Goal: Find specific page/section: Find specific page/section

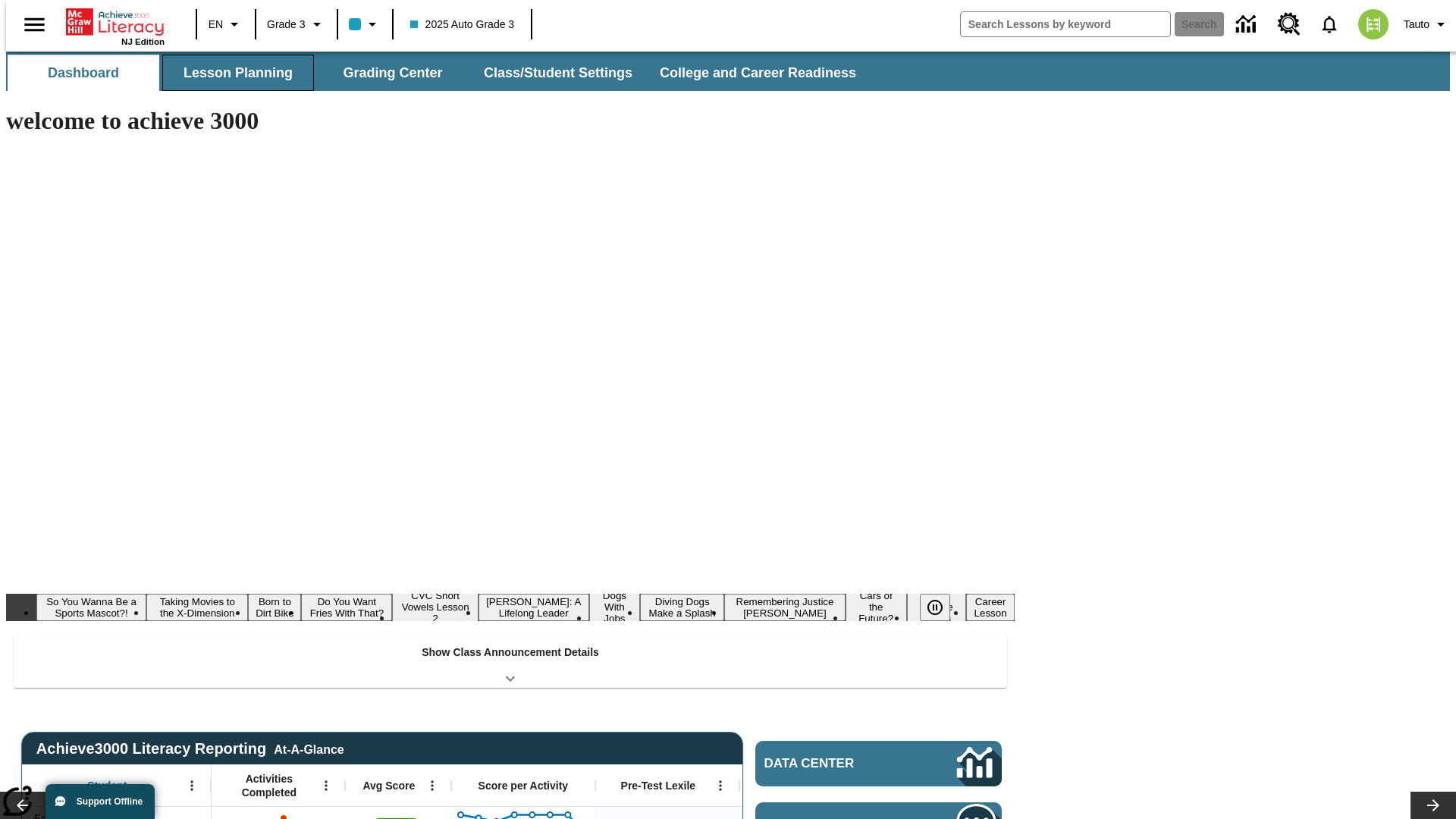
click at [232, 73] on button "Lesson Planning" at bounding box center [237, 73] width 152 height 36
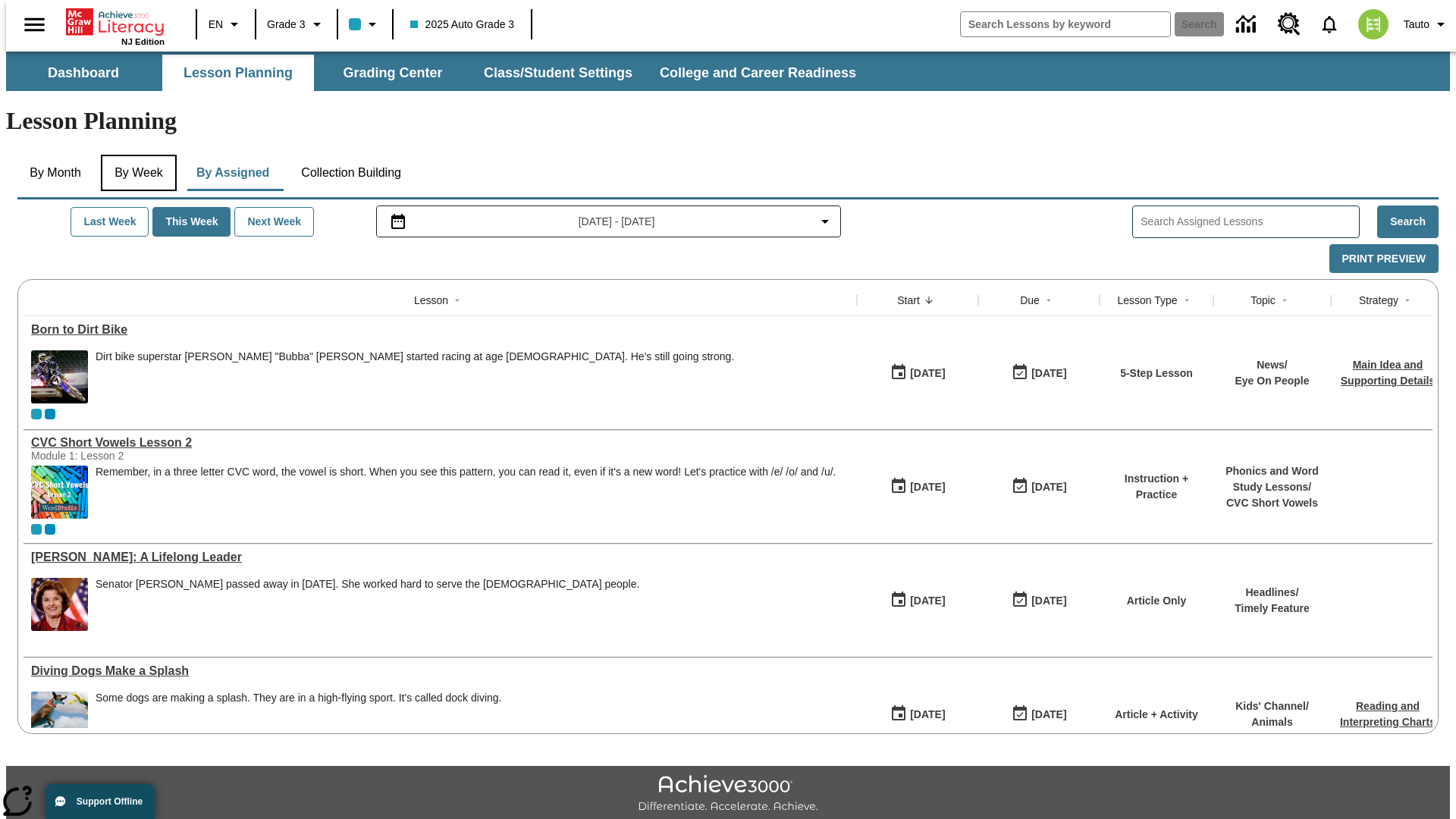
click at [136, 154] on button "By Week" at bounding box center [138, 172] width 75 height 36
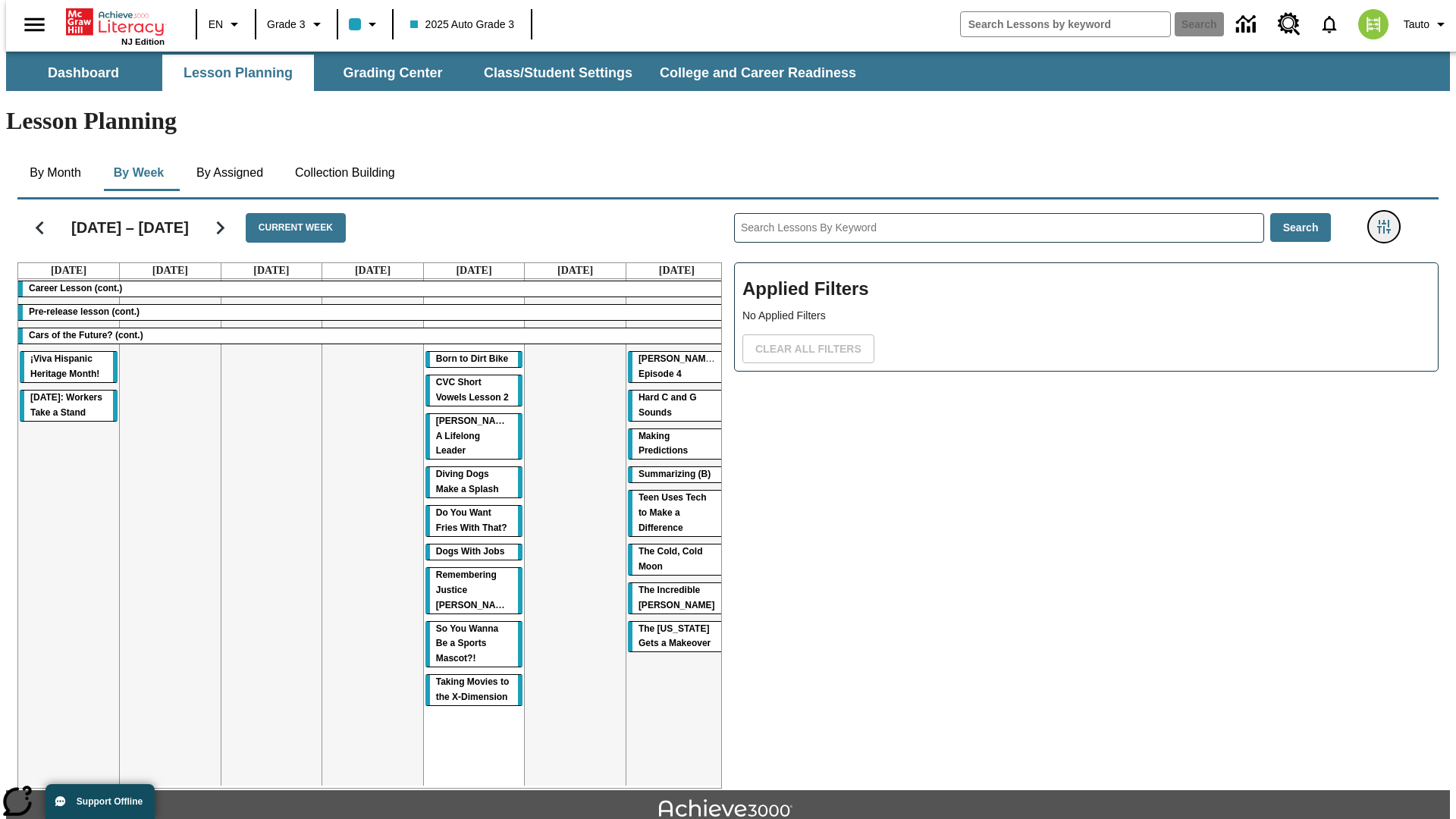
click at [1388, 220] on icon "Filters Side menu" at bounding box center [1383, 226] width 14 height 14
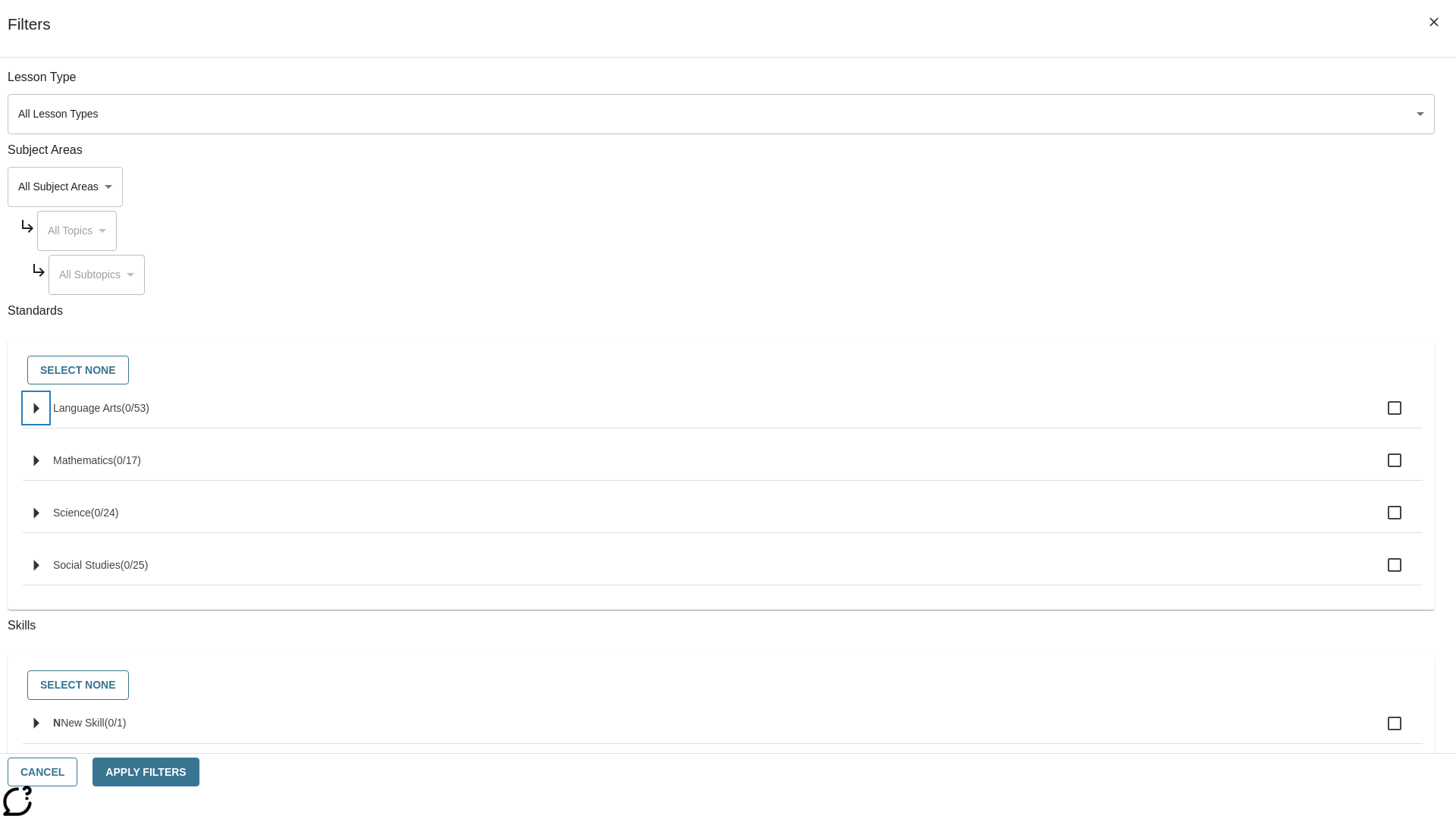
click at [39, 414] on icon "Select standards" at bounding box center [37, 408] width 6 height 11
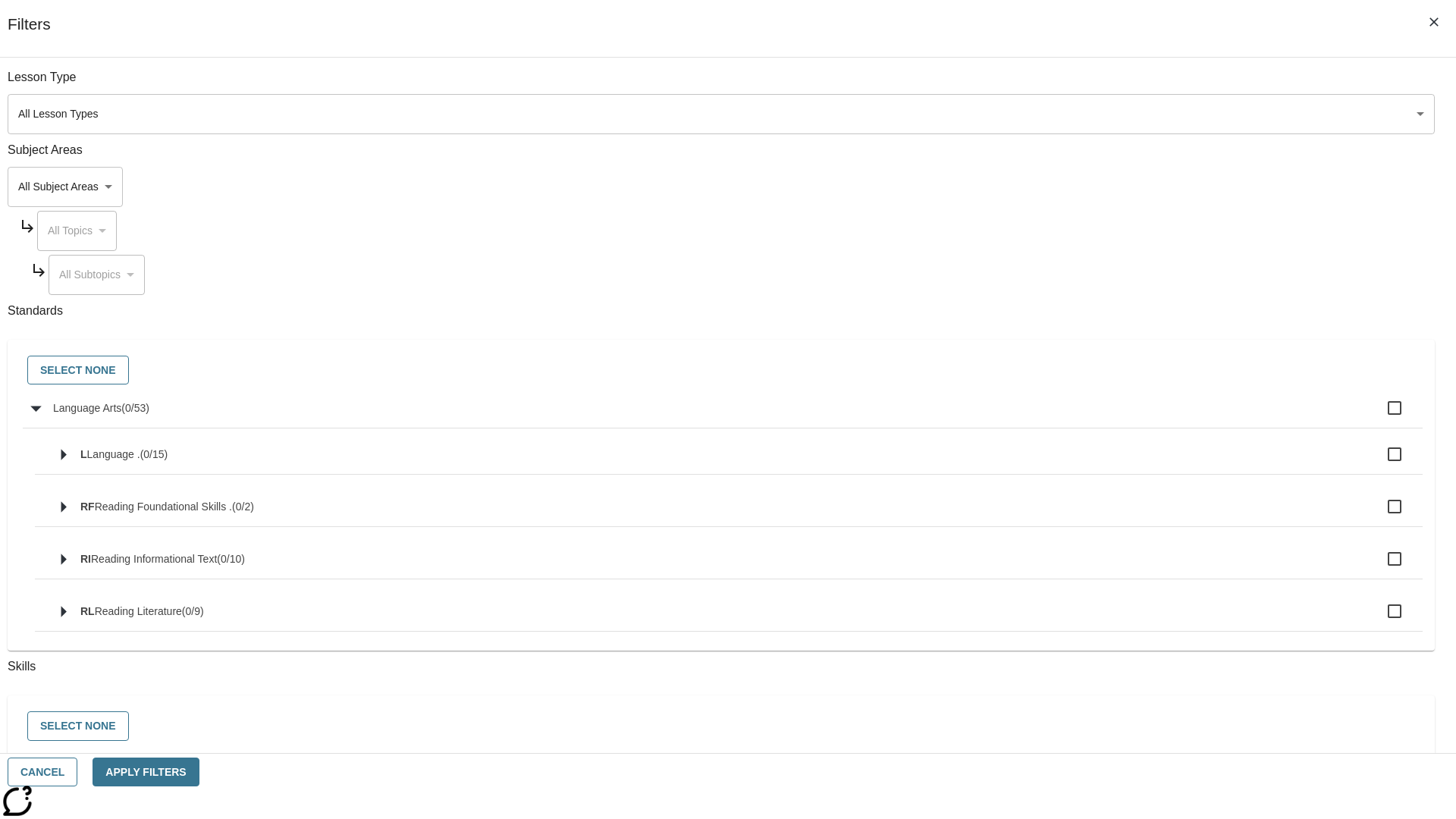
click at [1102, 416] on label "Language Arts ( 0 / 53 )" at bounding box center [732, 408] width 1357 height 32
click at [1379, 416] on input "Language Arts ( 0 / 53 )" at bounding box center [1395, 408] width 32 height 32
checkbox input "true"
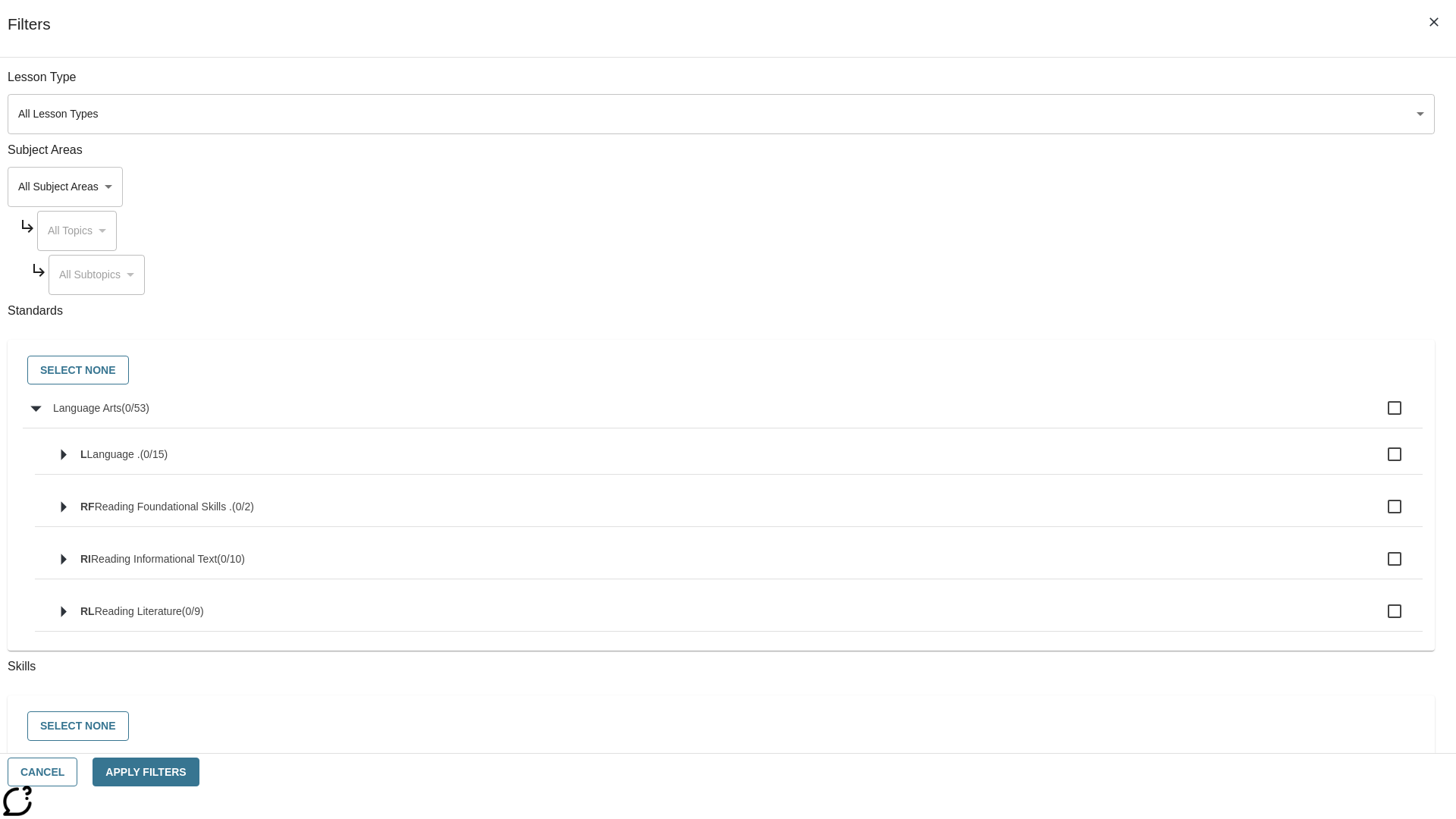
checkbox input "true"
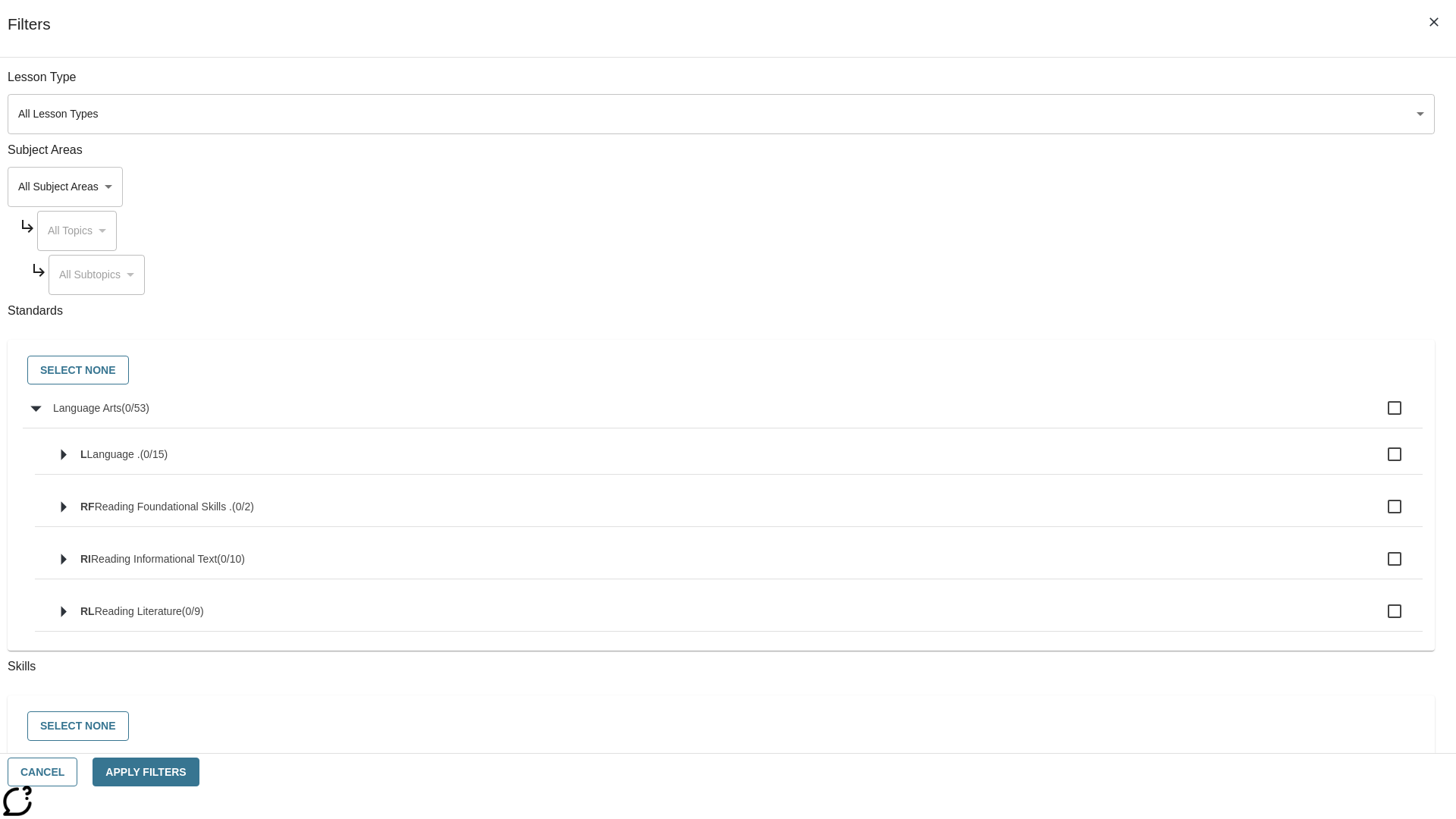
checkbox input "true"
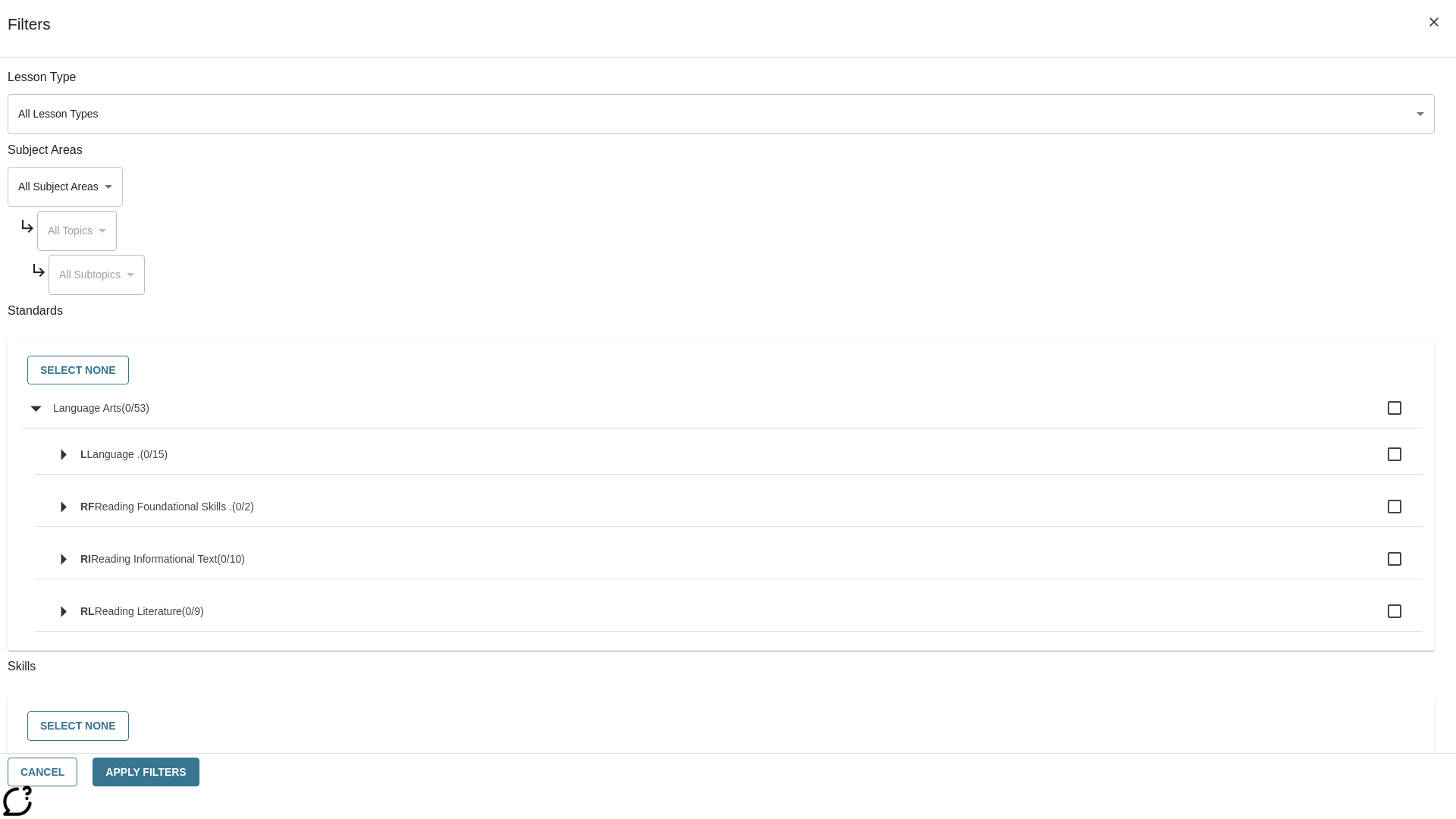
checkbox input "true"
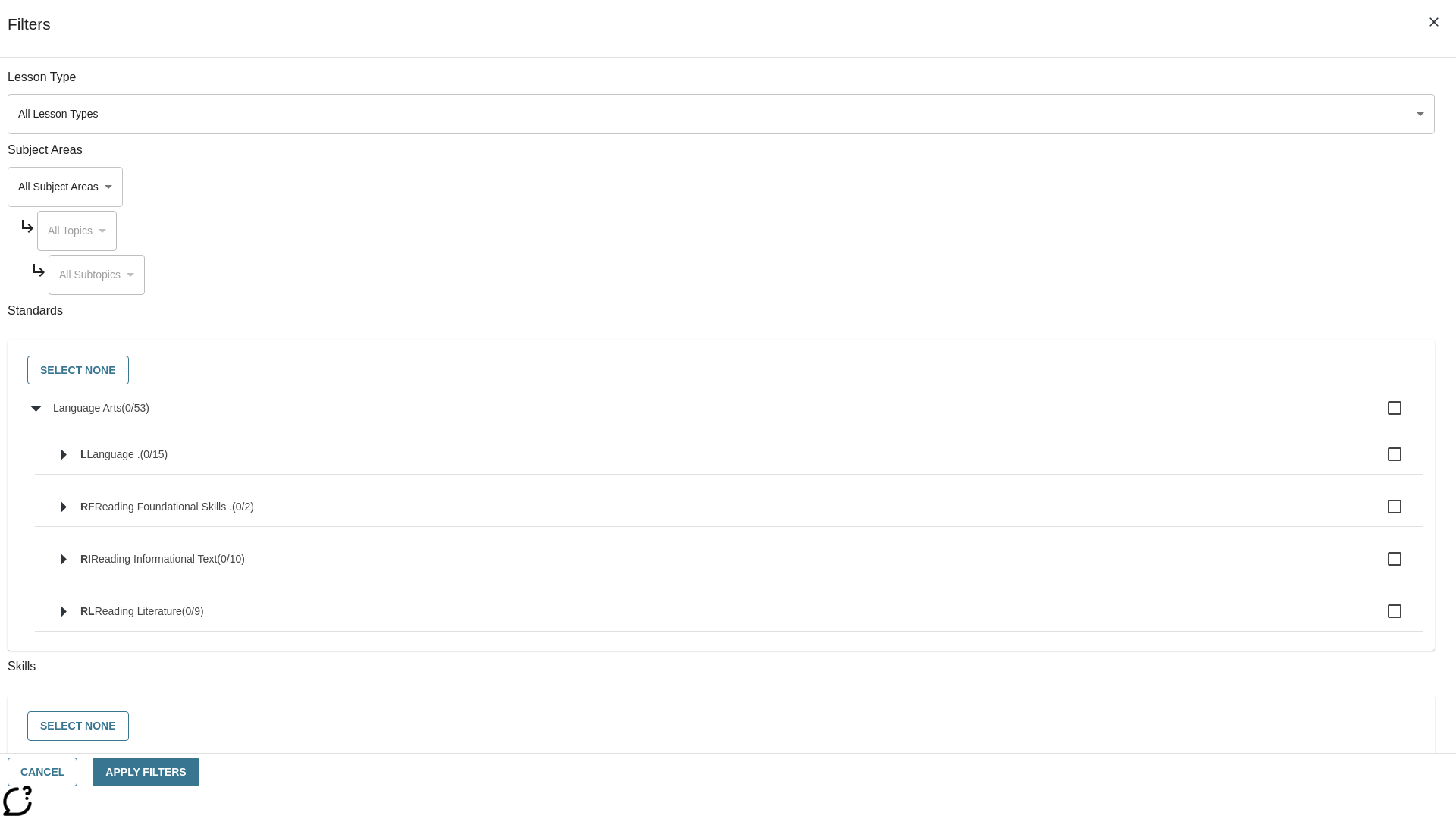
checkbox input "true"
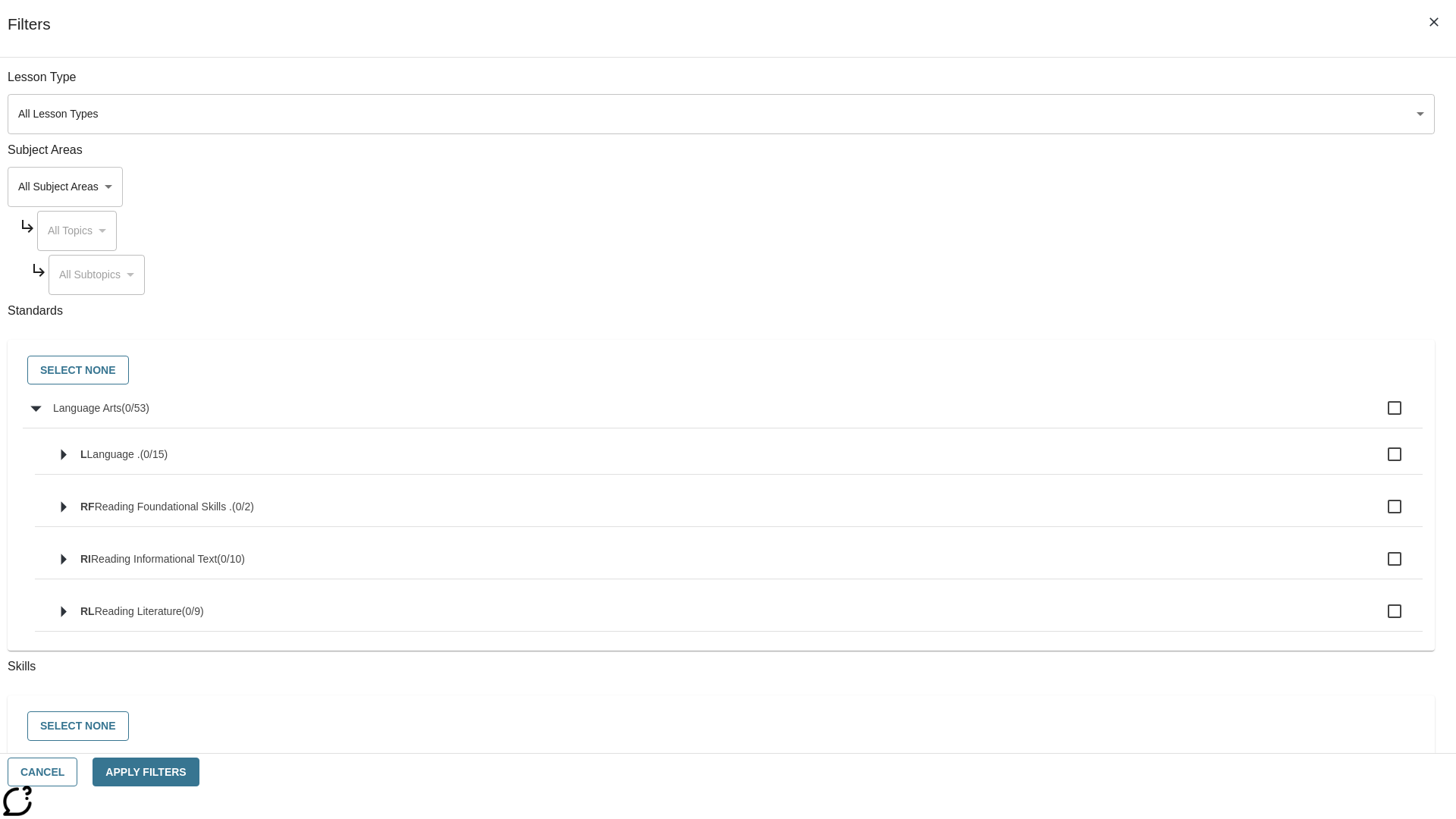
checkbox input "true"
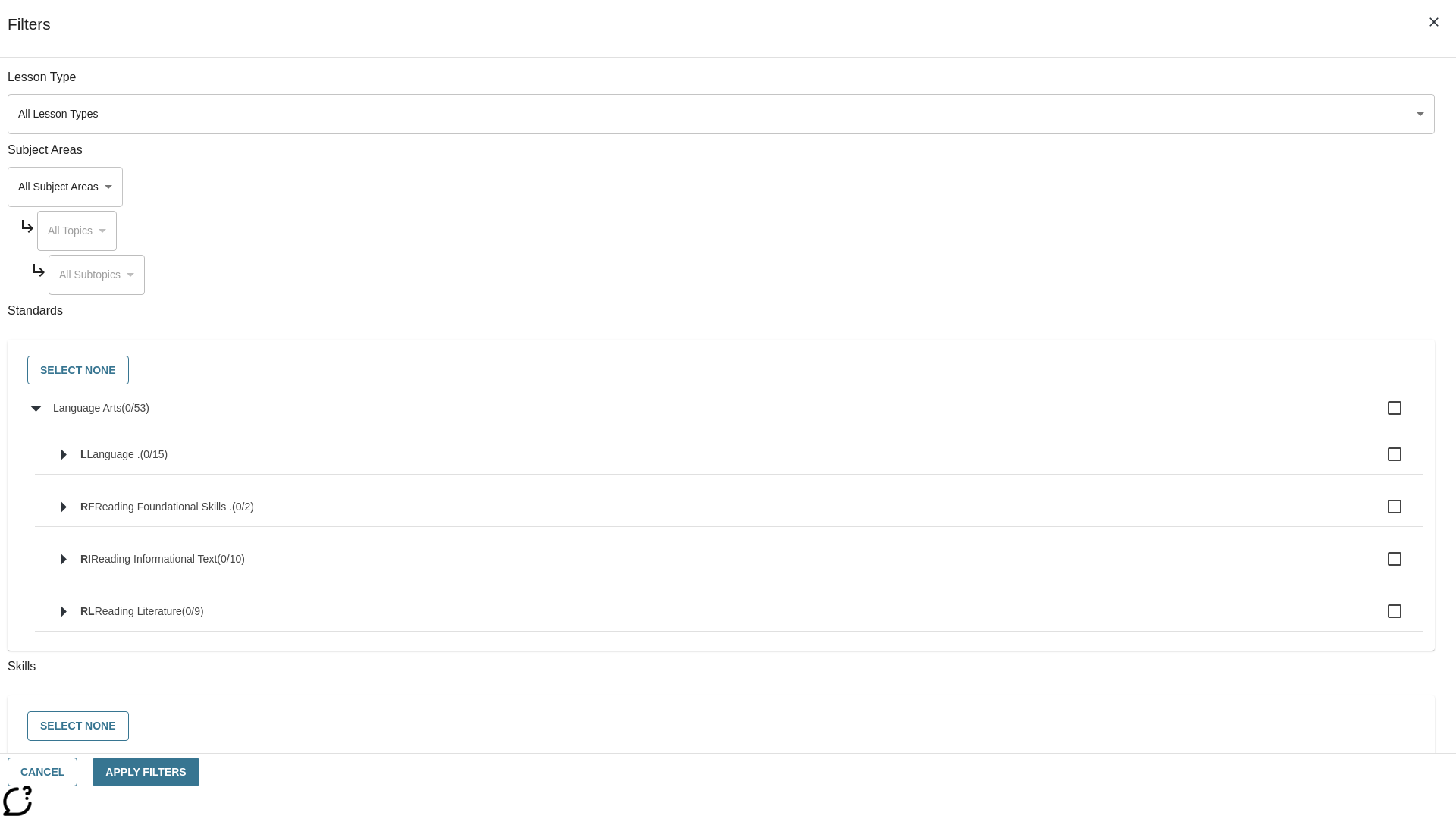
checkbox input "true"
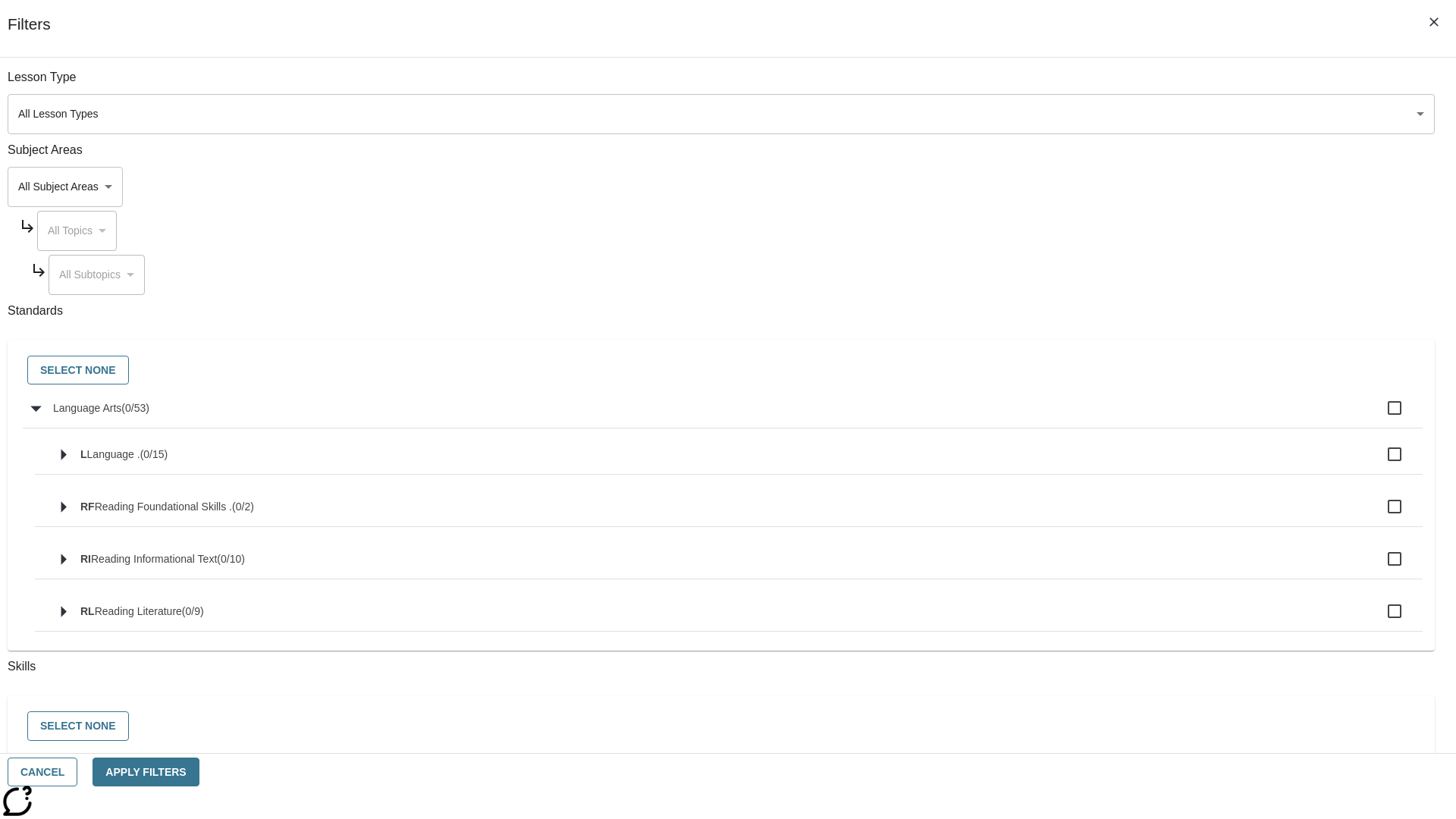
checkbox input "true"
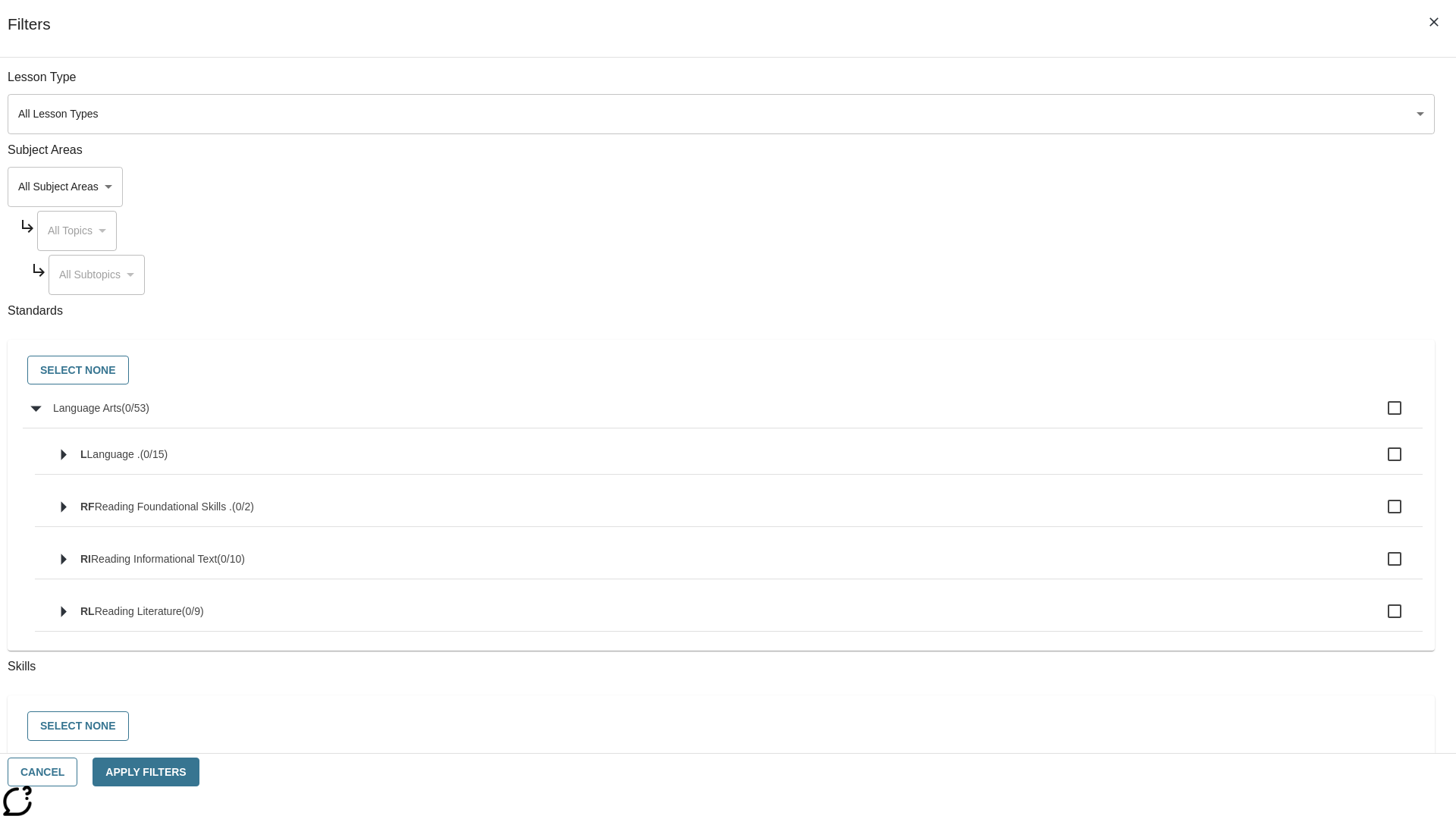
checkbox input "true"
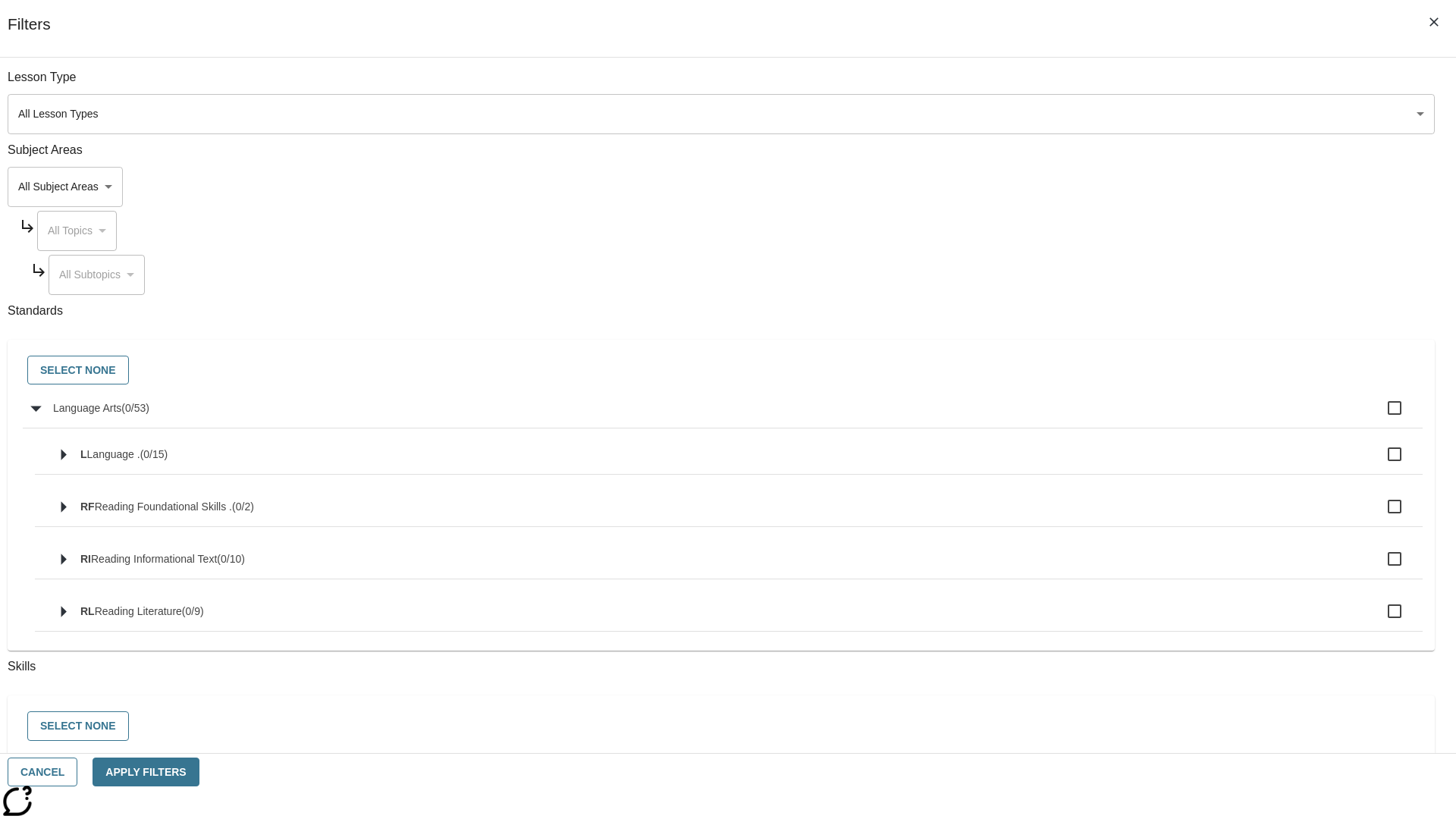
checkbox input "true"
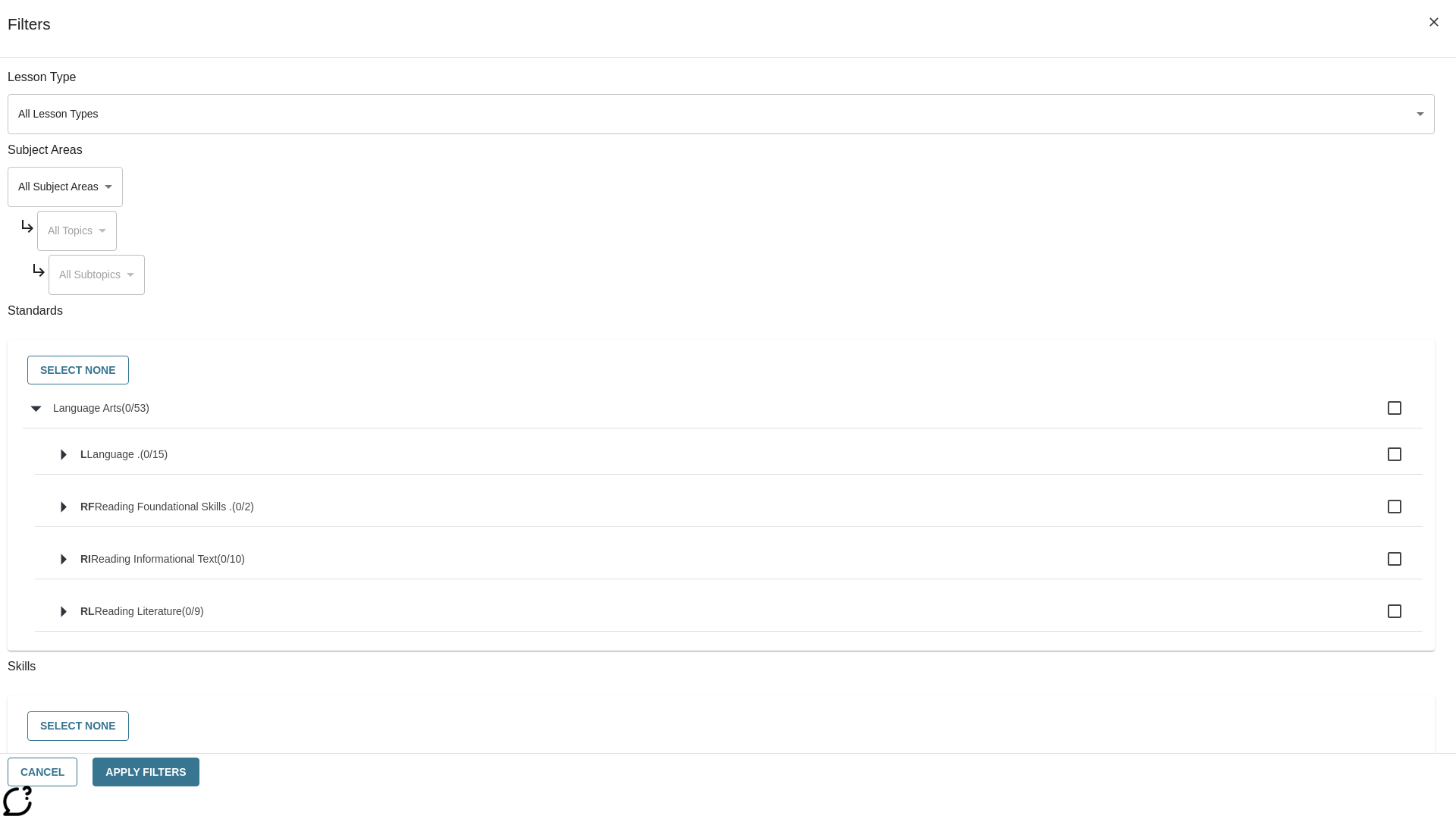
checkbox input "true"
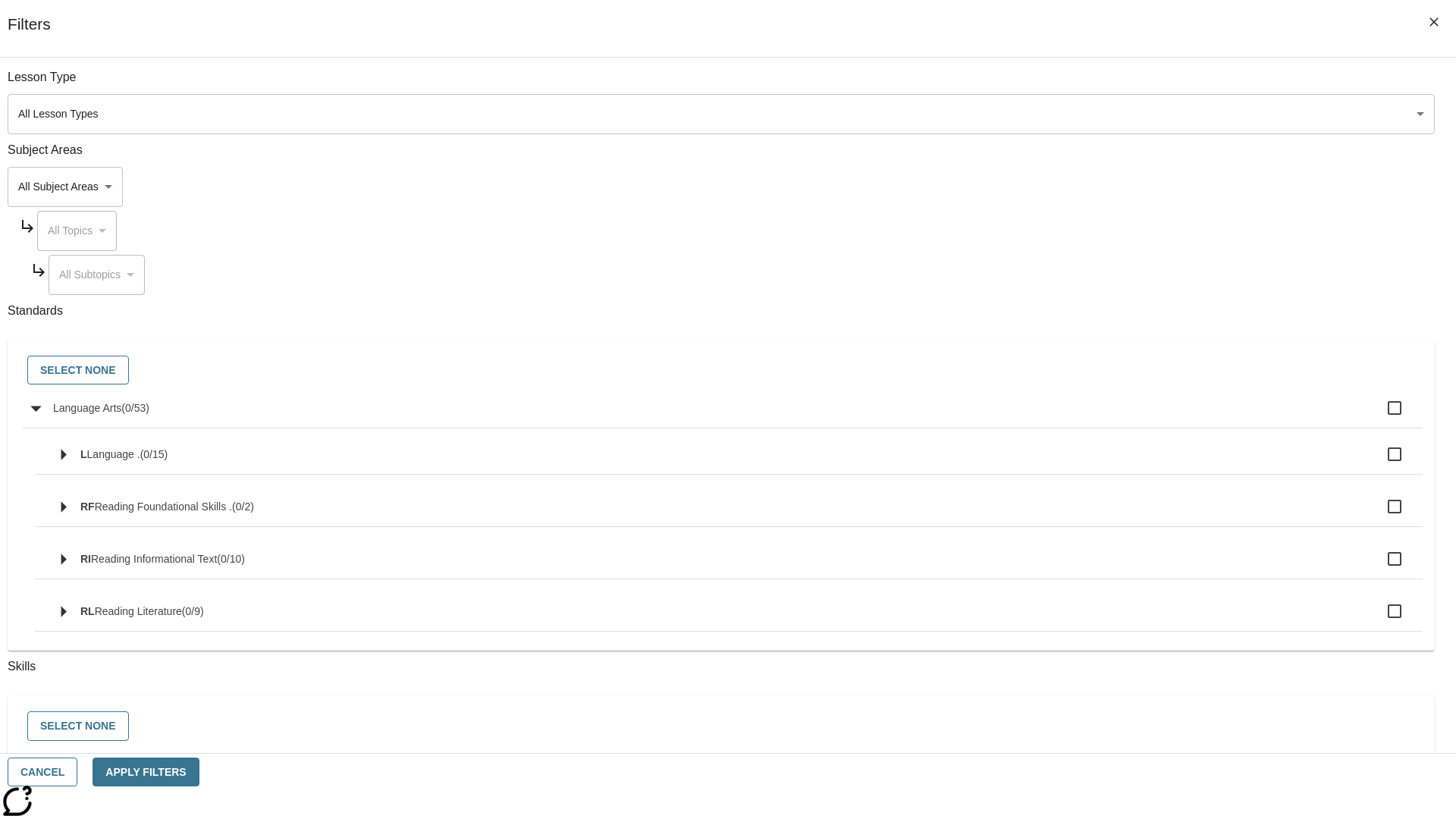
checkbox input "true"
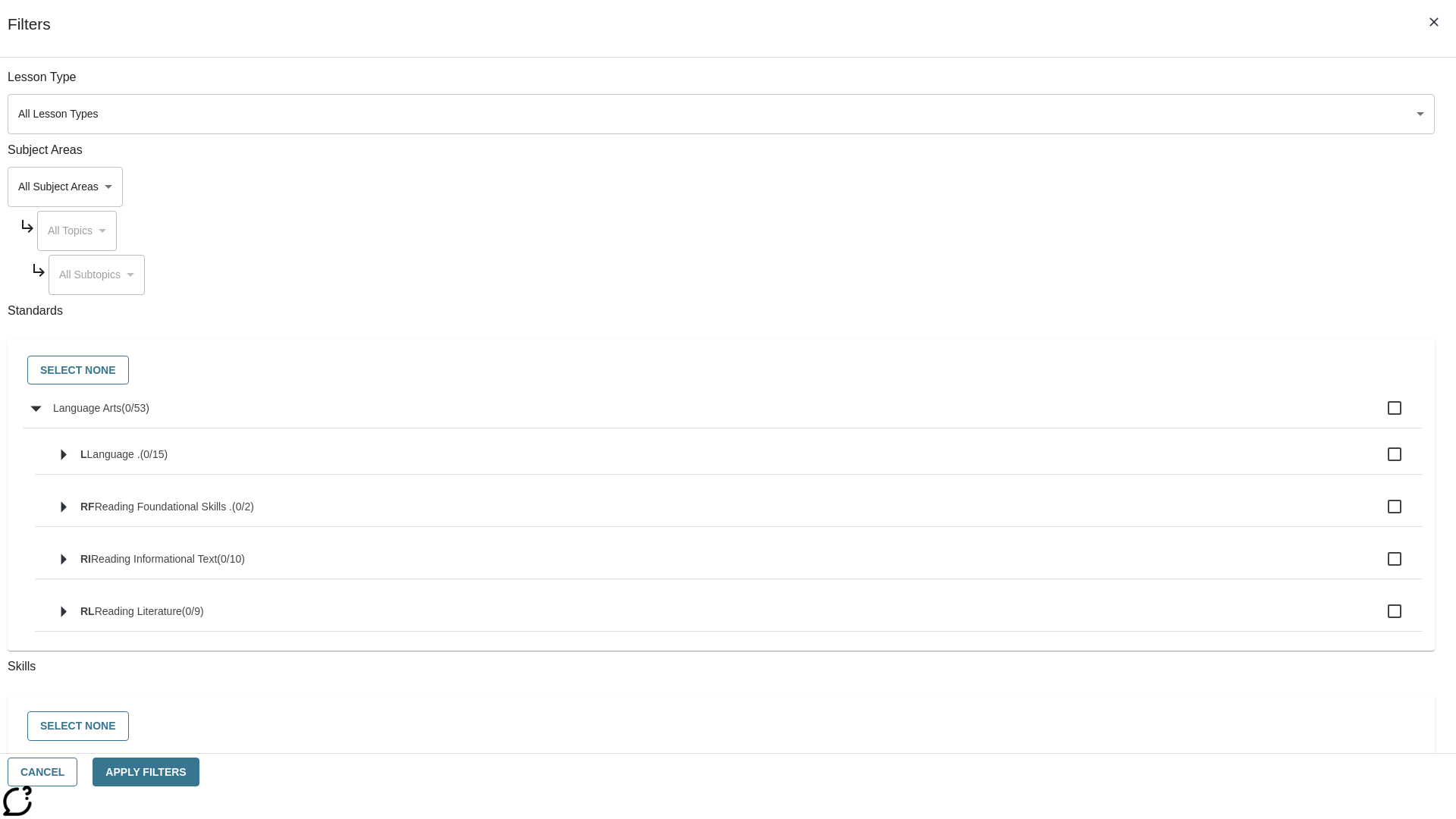
checkbox input "true"
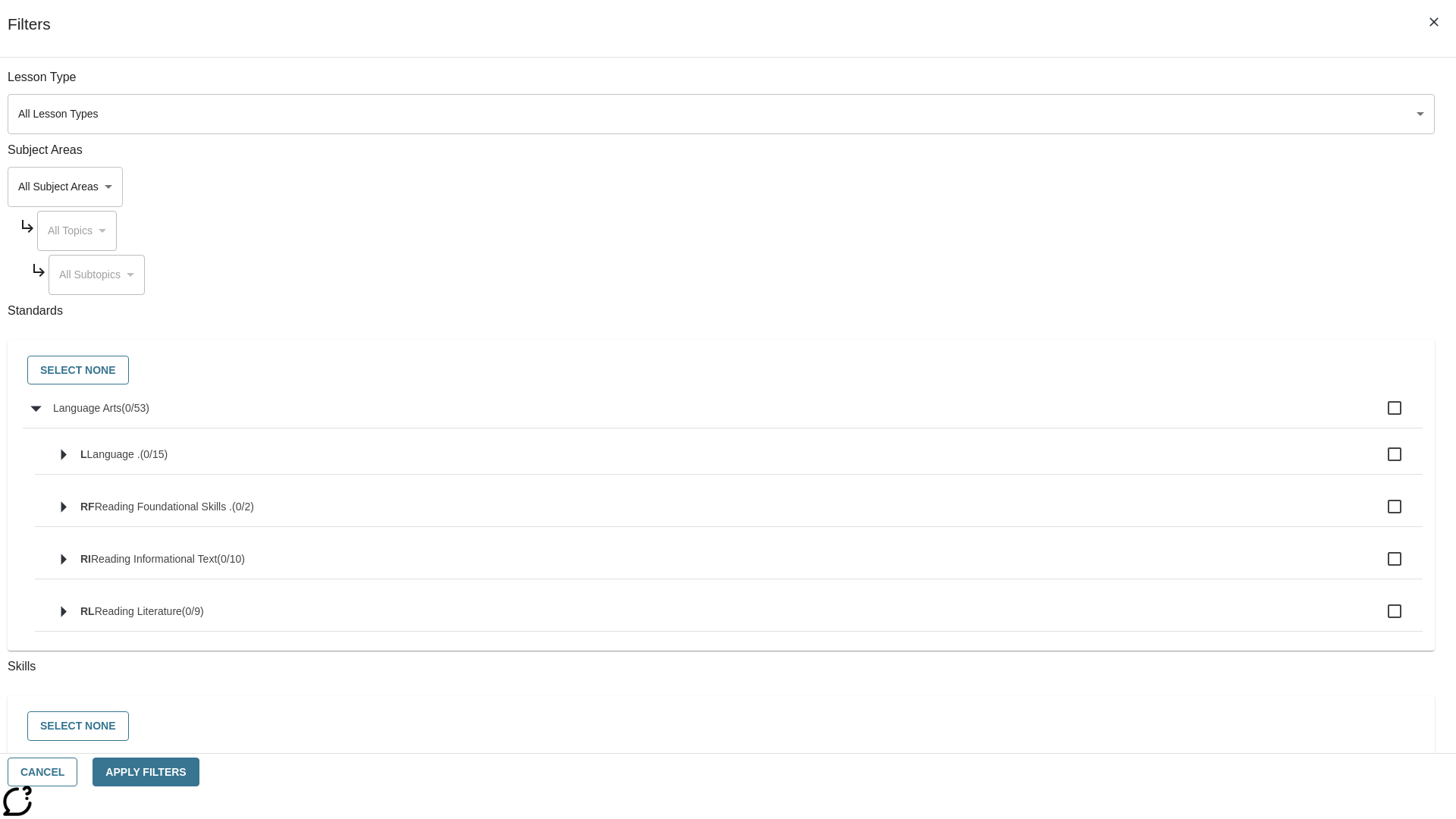
checkbox input "true"
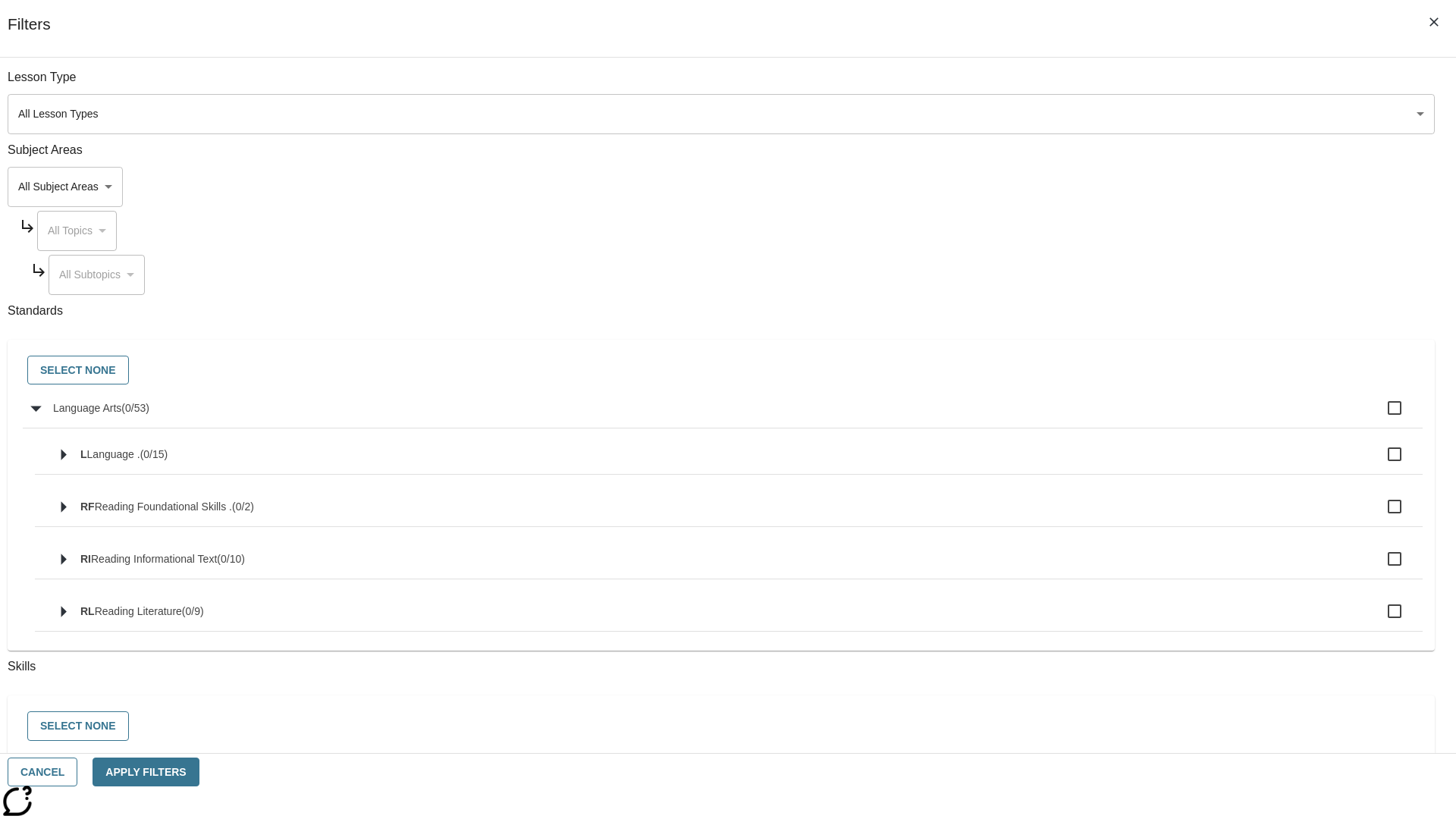
checkbox input "true"
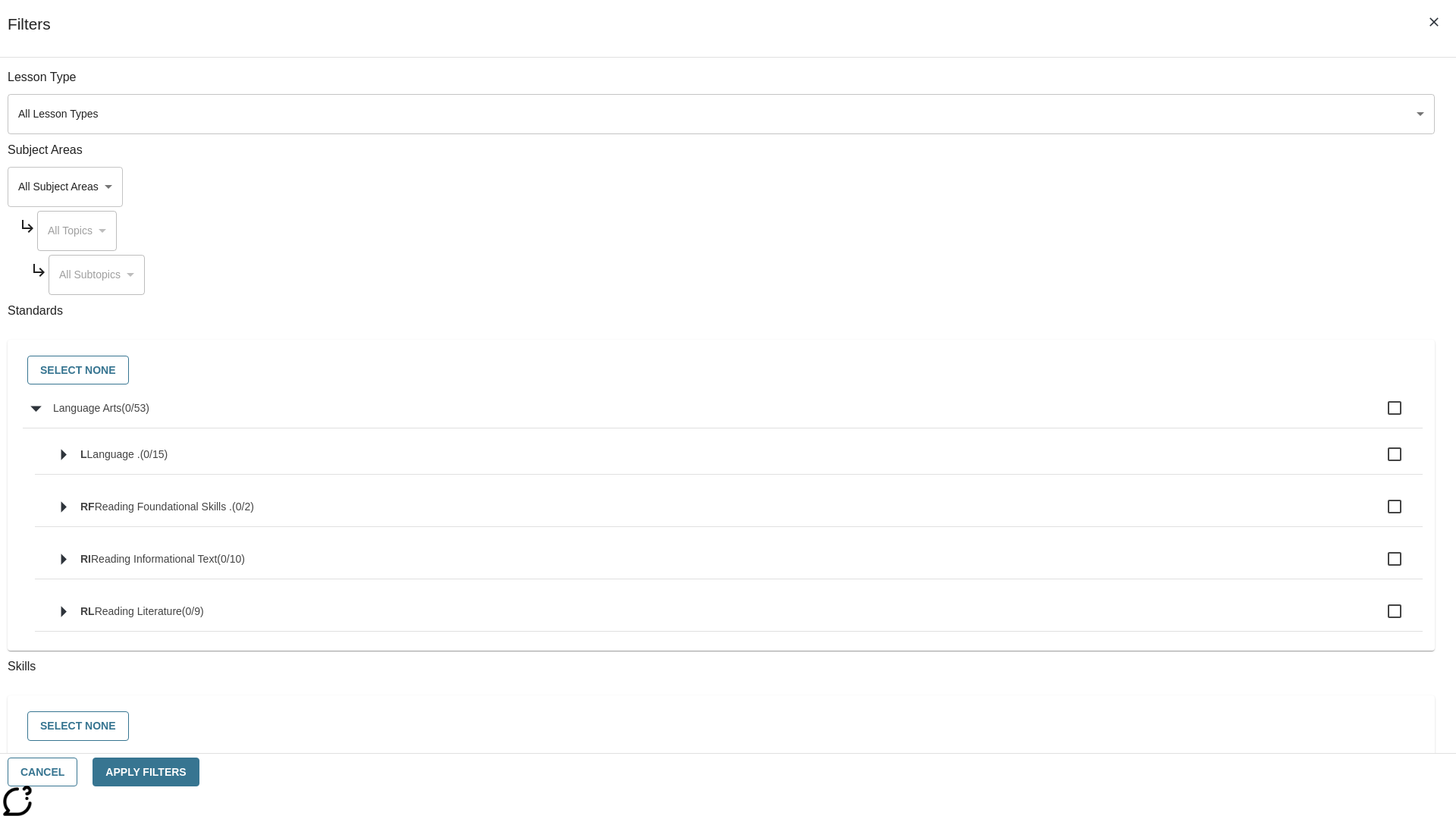
checkbox input "true"
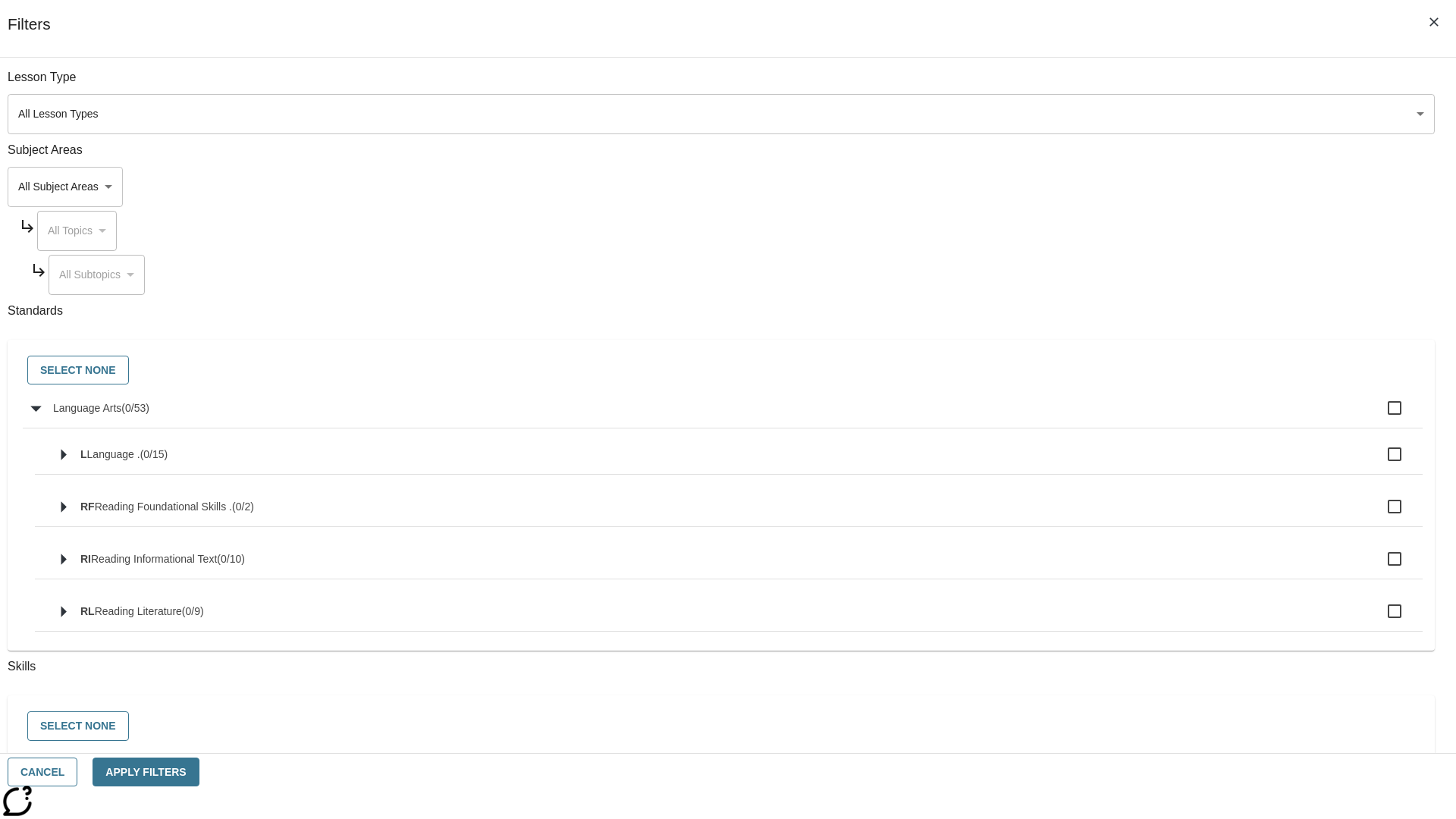
checkbox input "true"
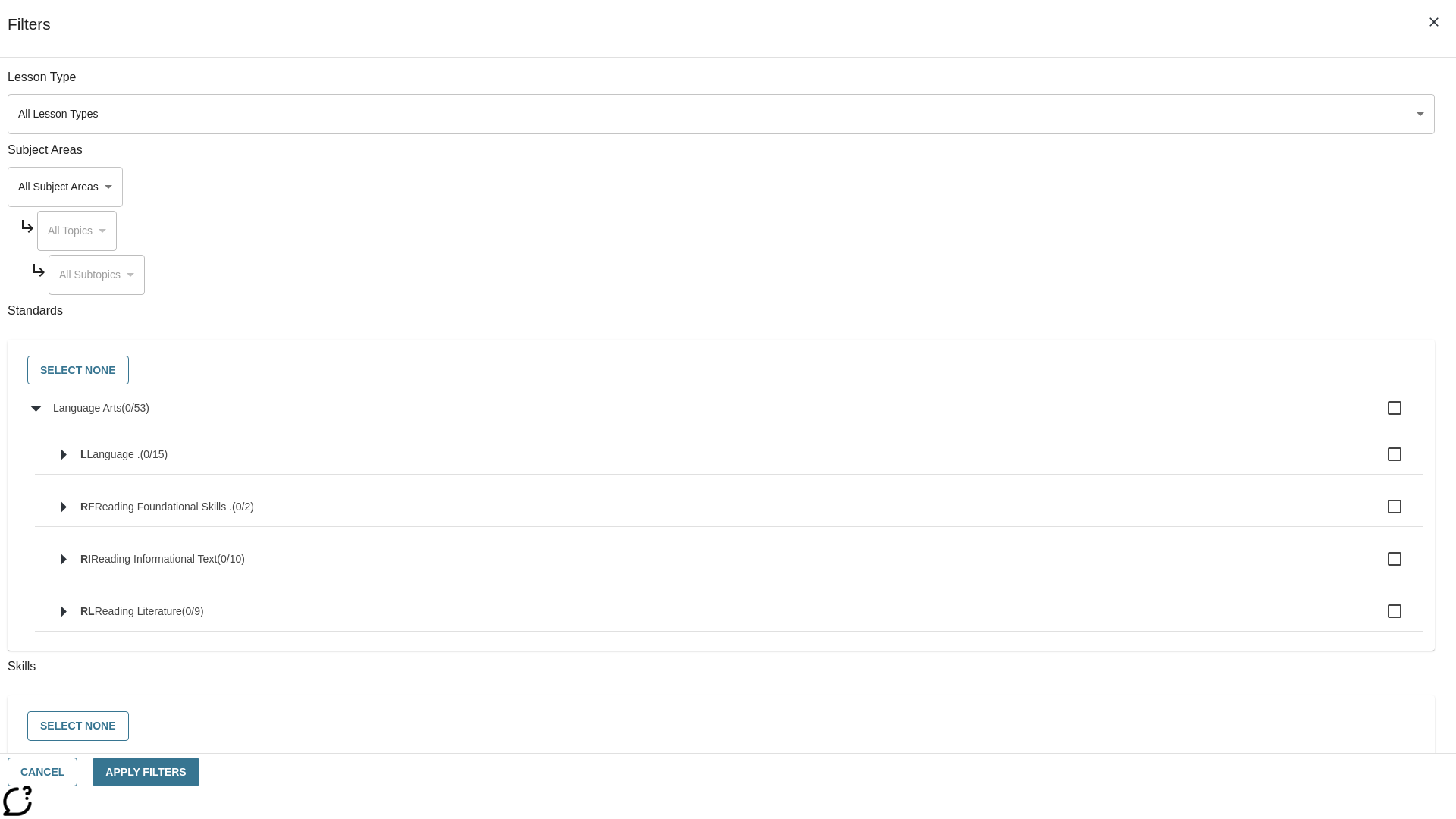
checkbox input "true"
click at [128, 370] on button "Select None" at bounding box center [77, 370] width 101 height 30
checkbox input "false"
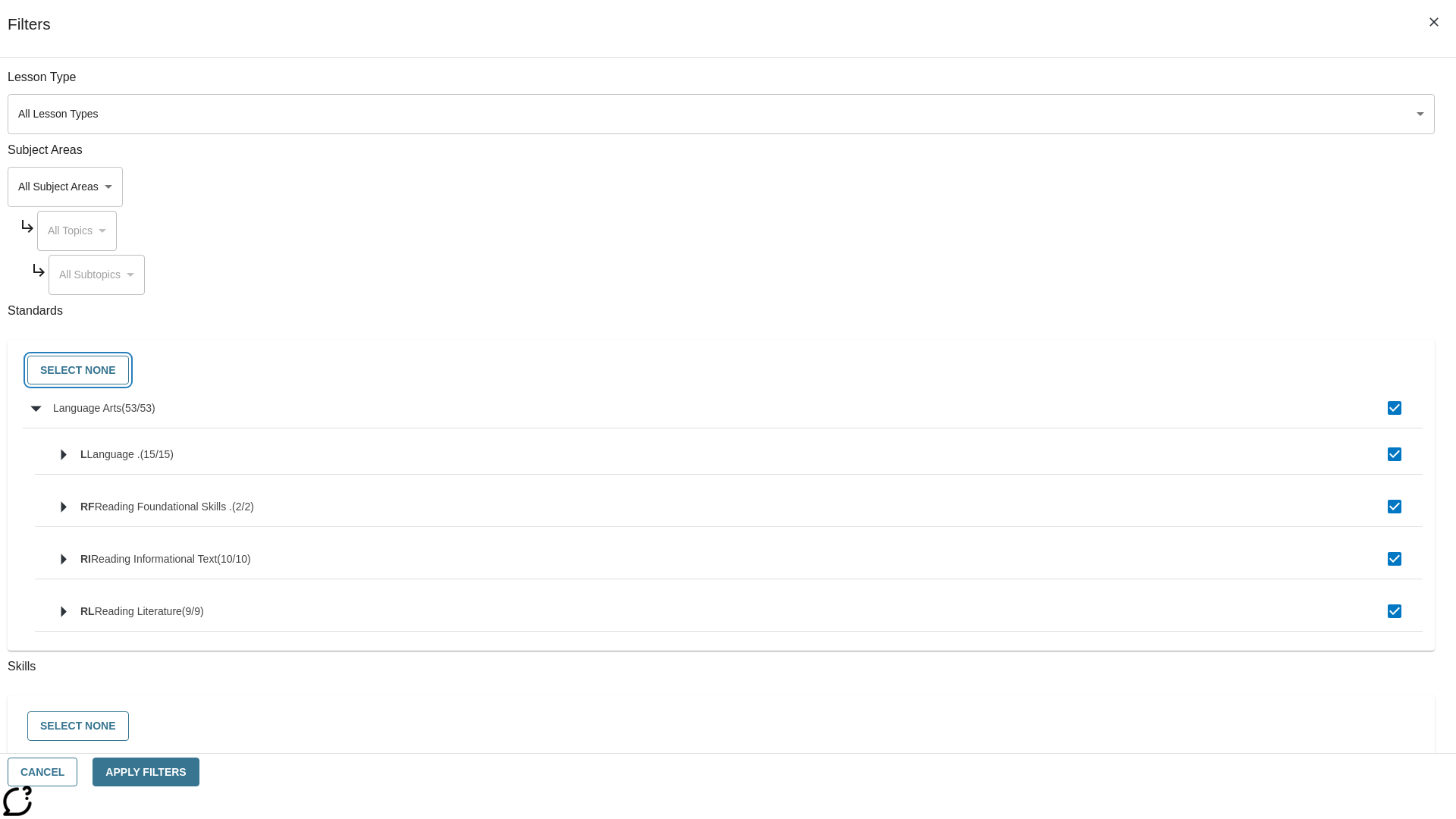
checkbox input "false"
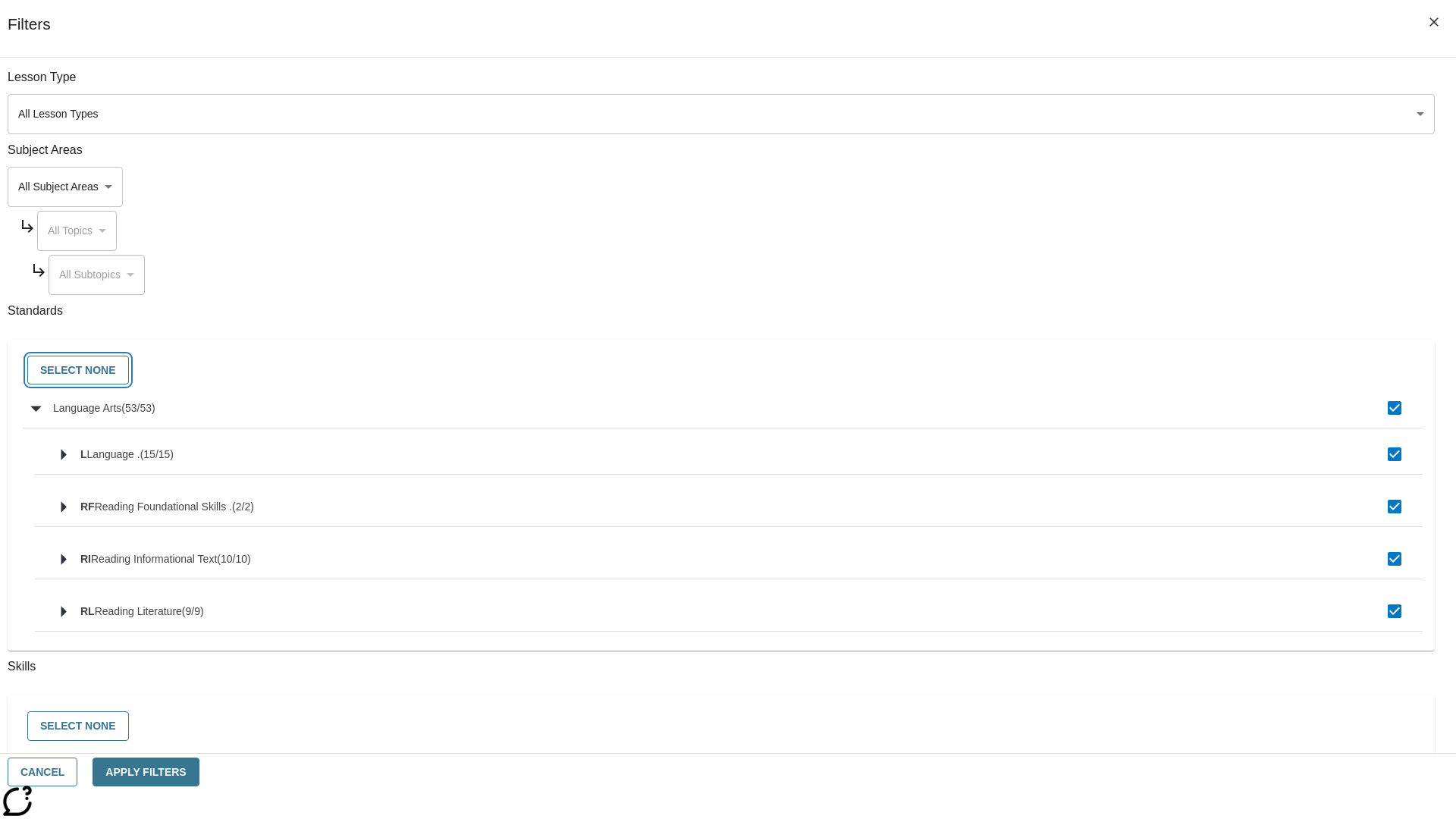
checkbox input "false"
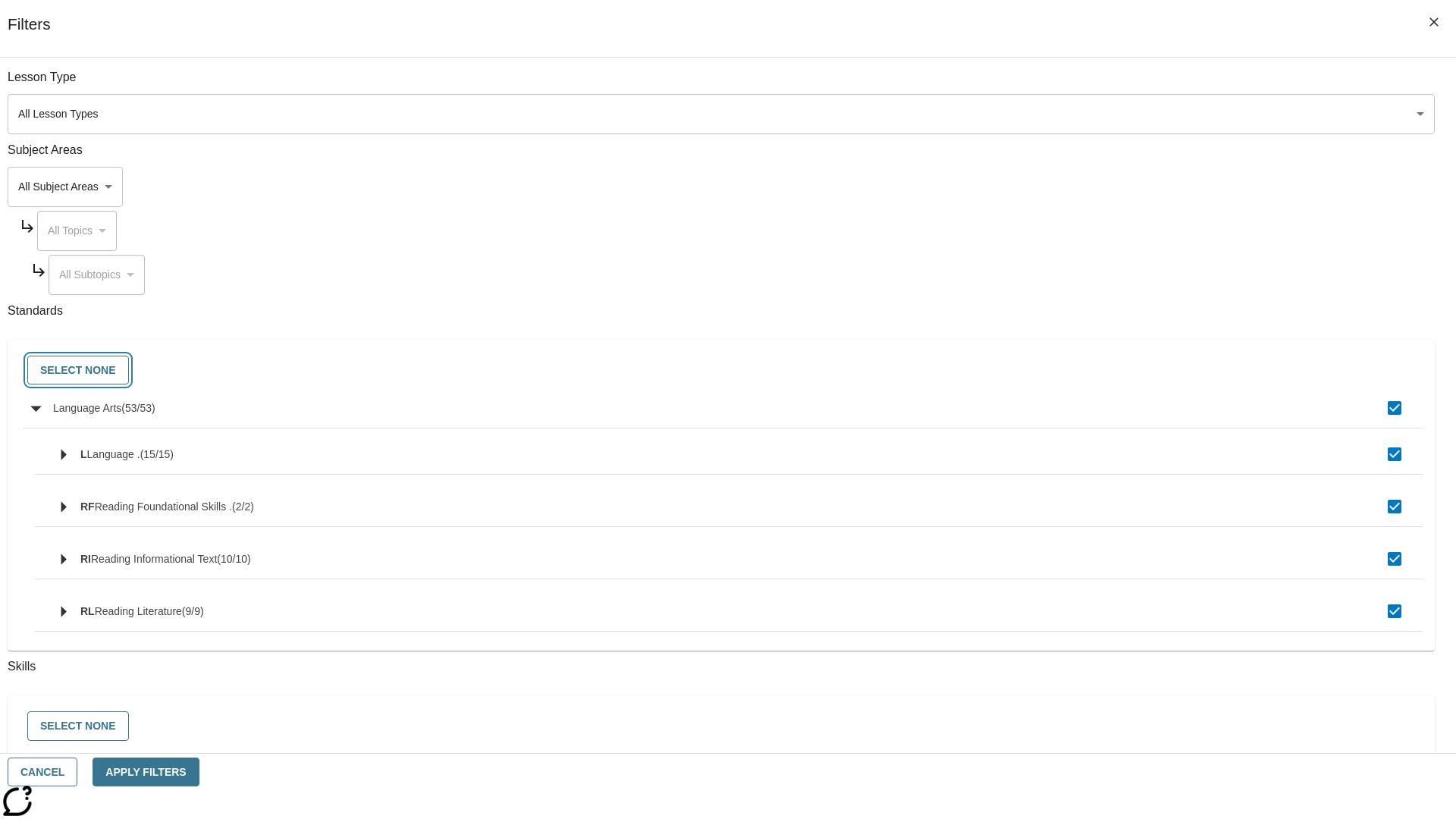
checkbox input "false"
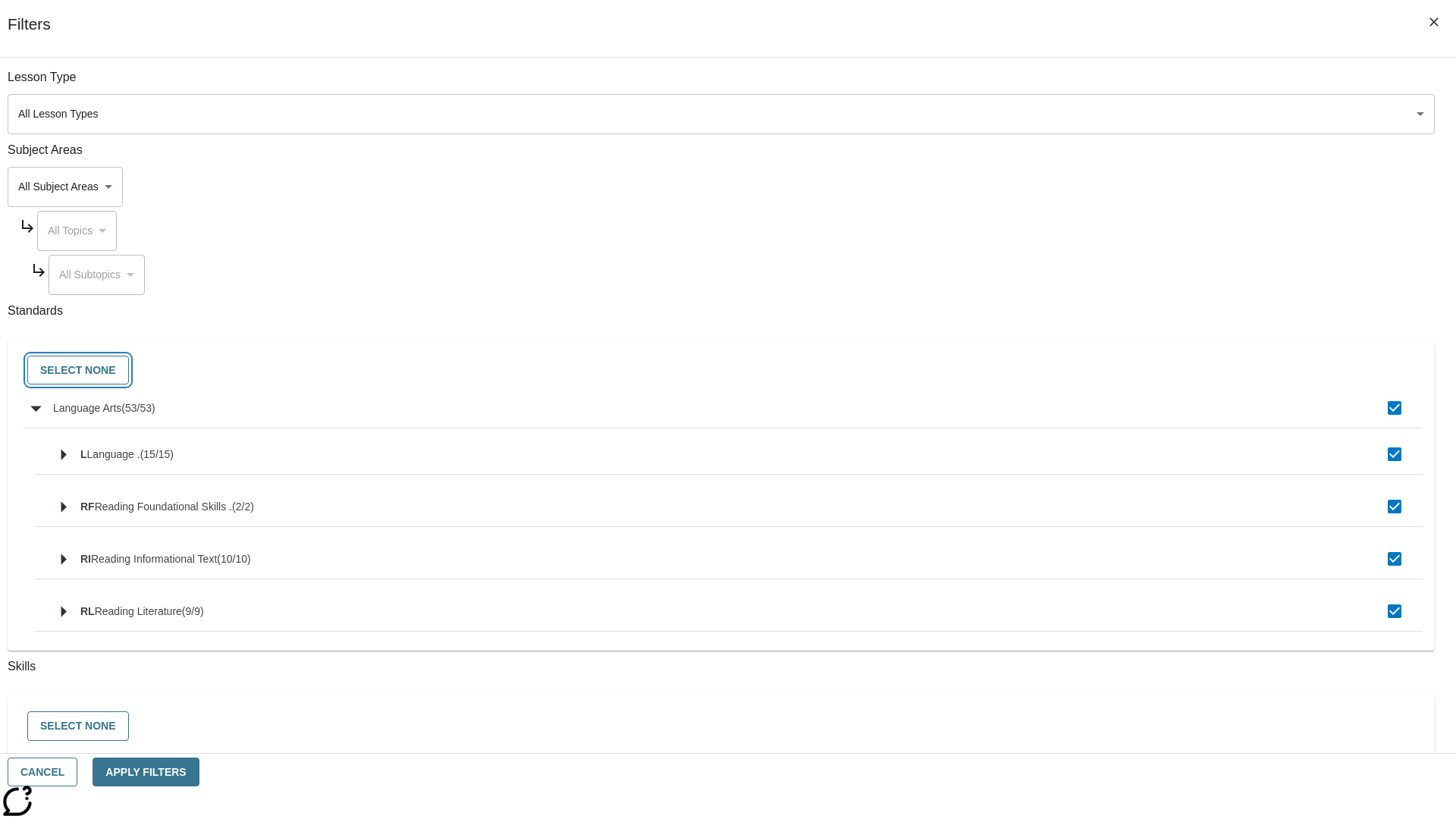
checkbox input "false"
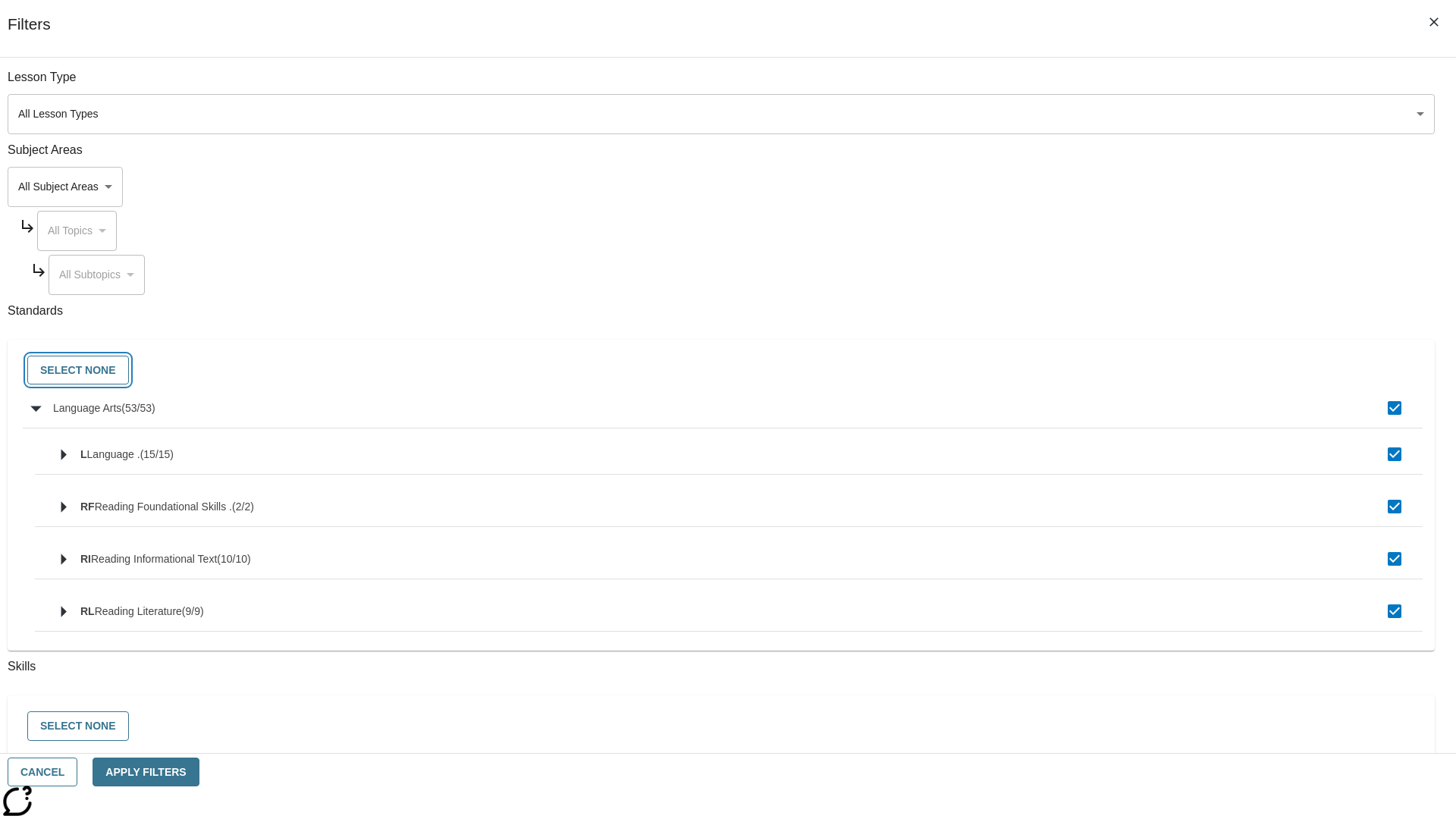
checkbox input "false"
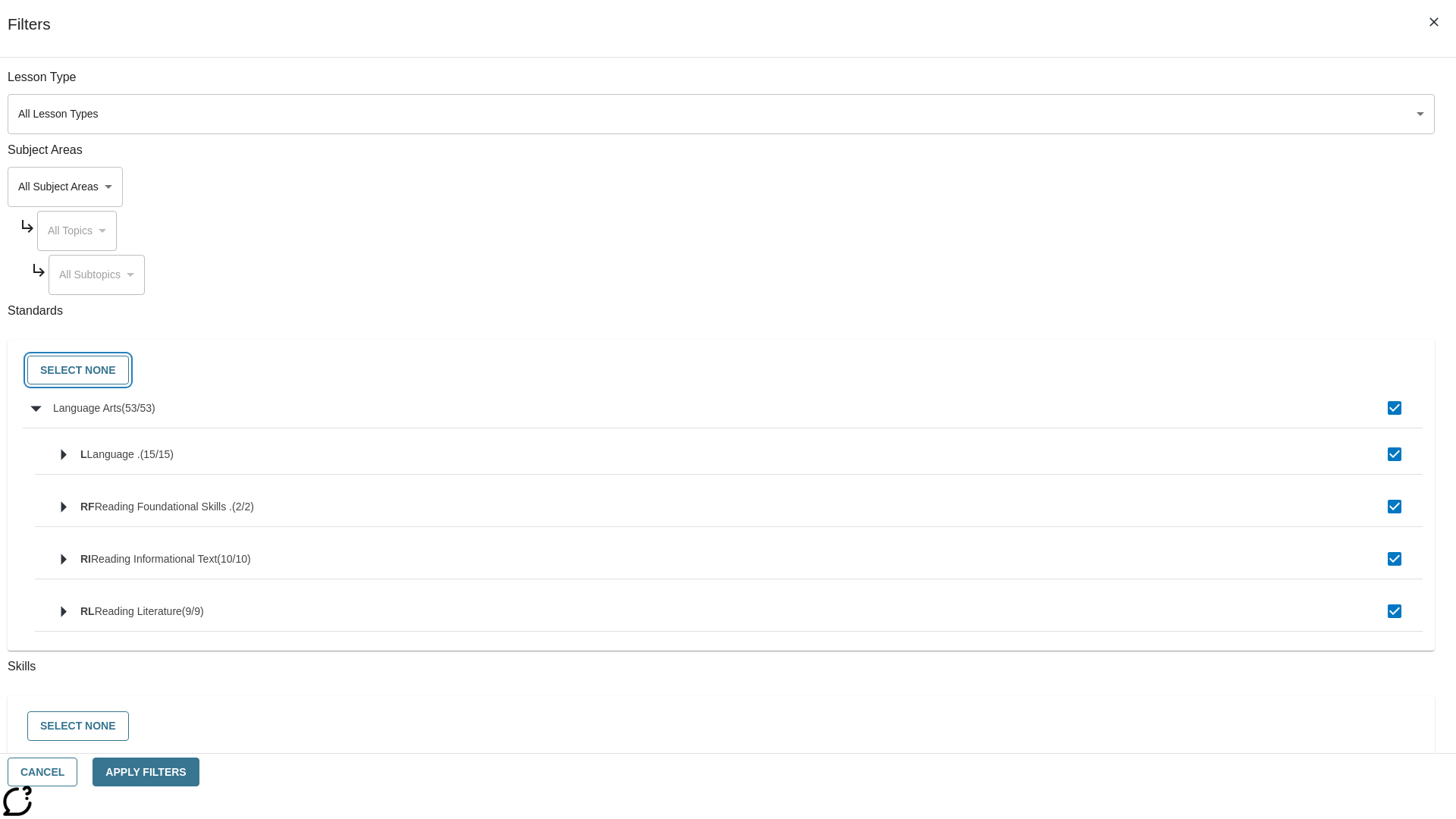
checkbox input "false"
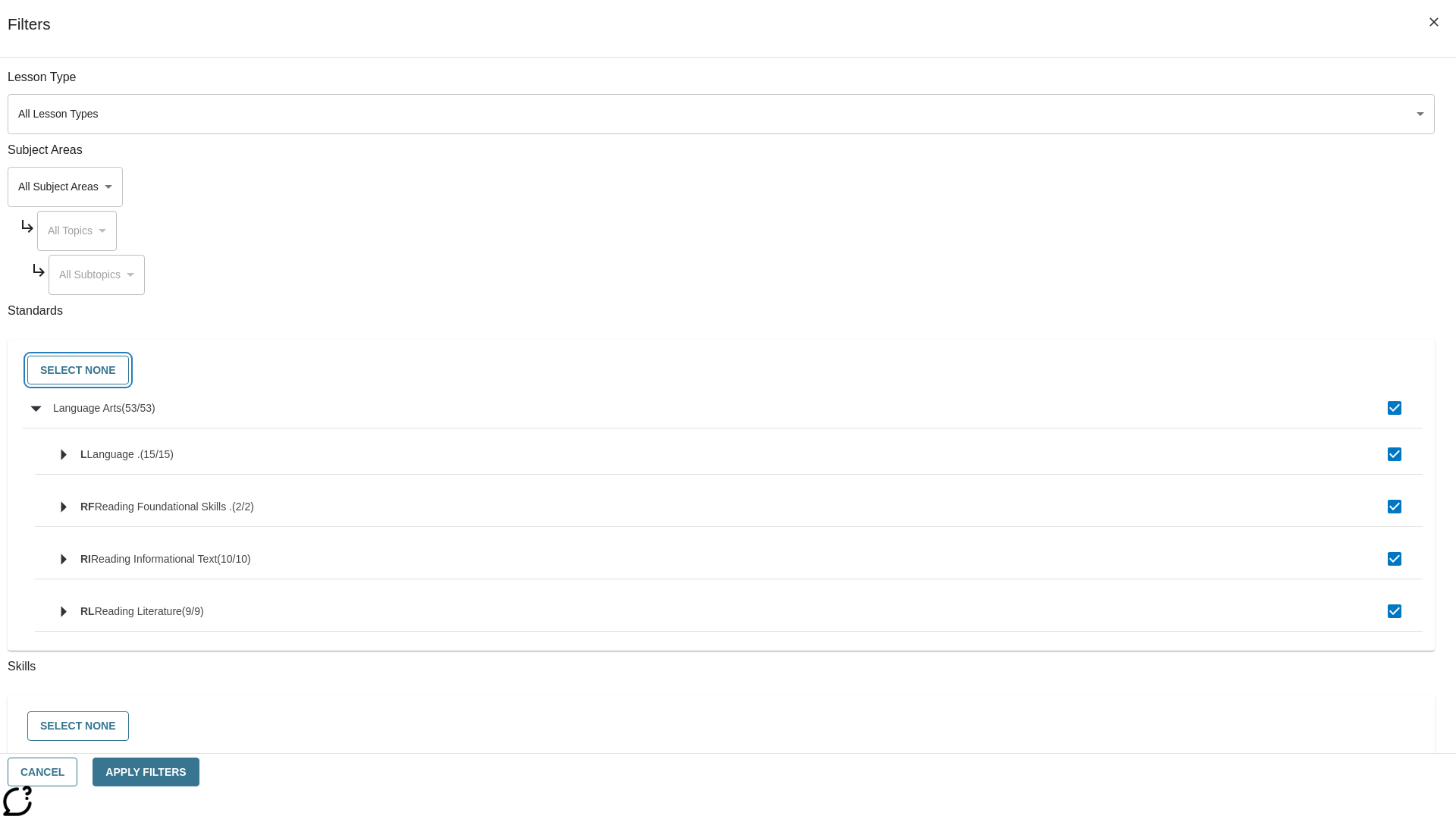
checkbox input "false"
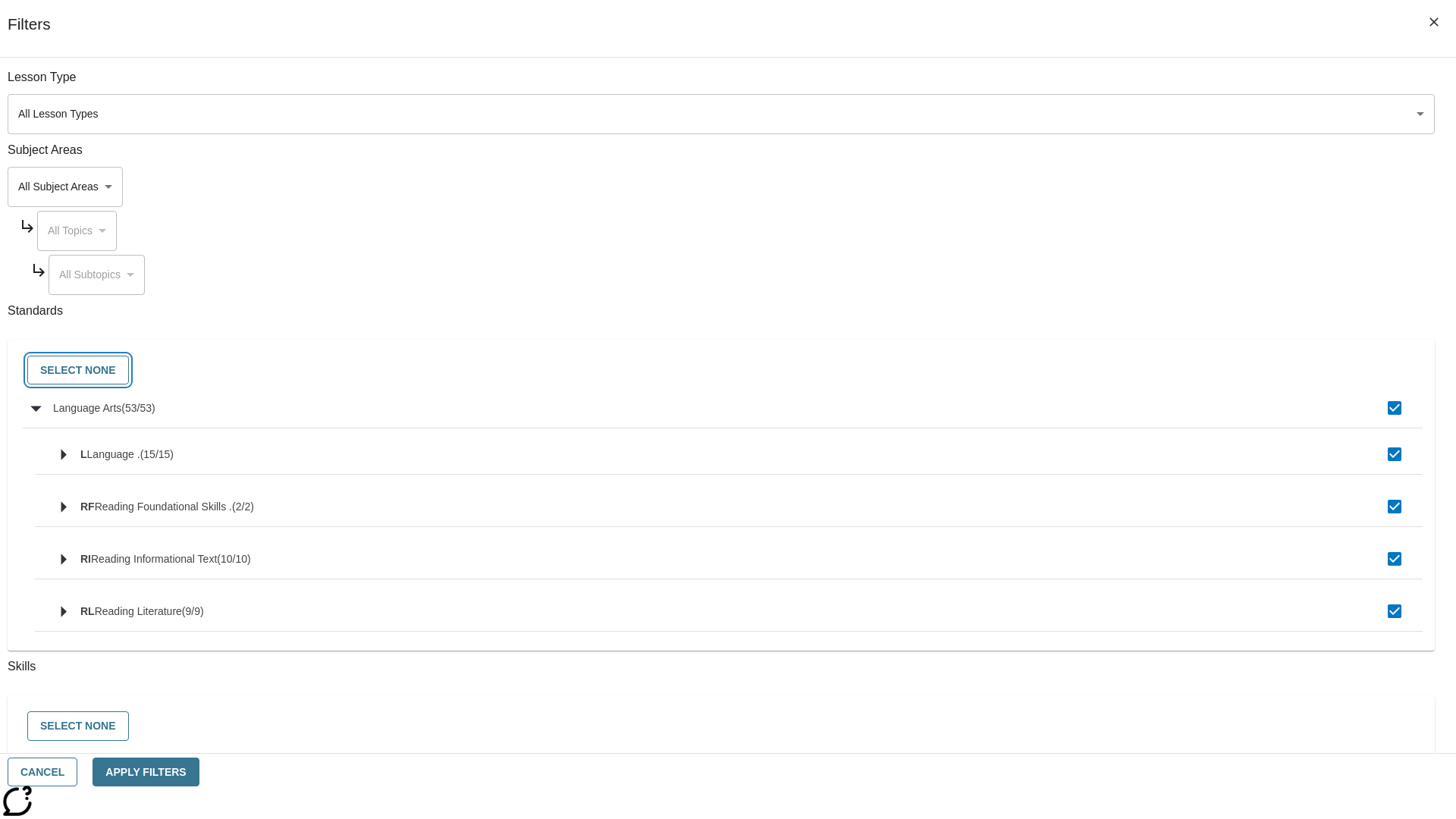
checkbox input "false"
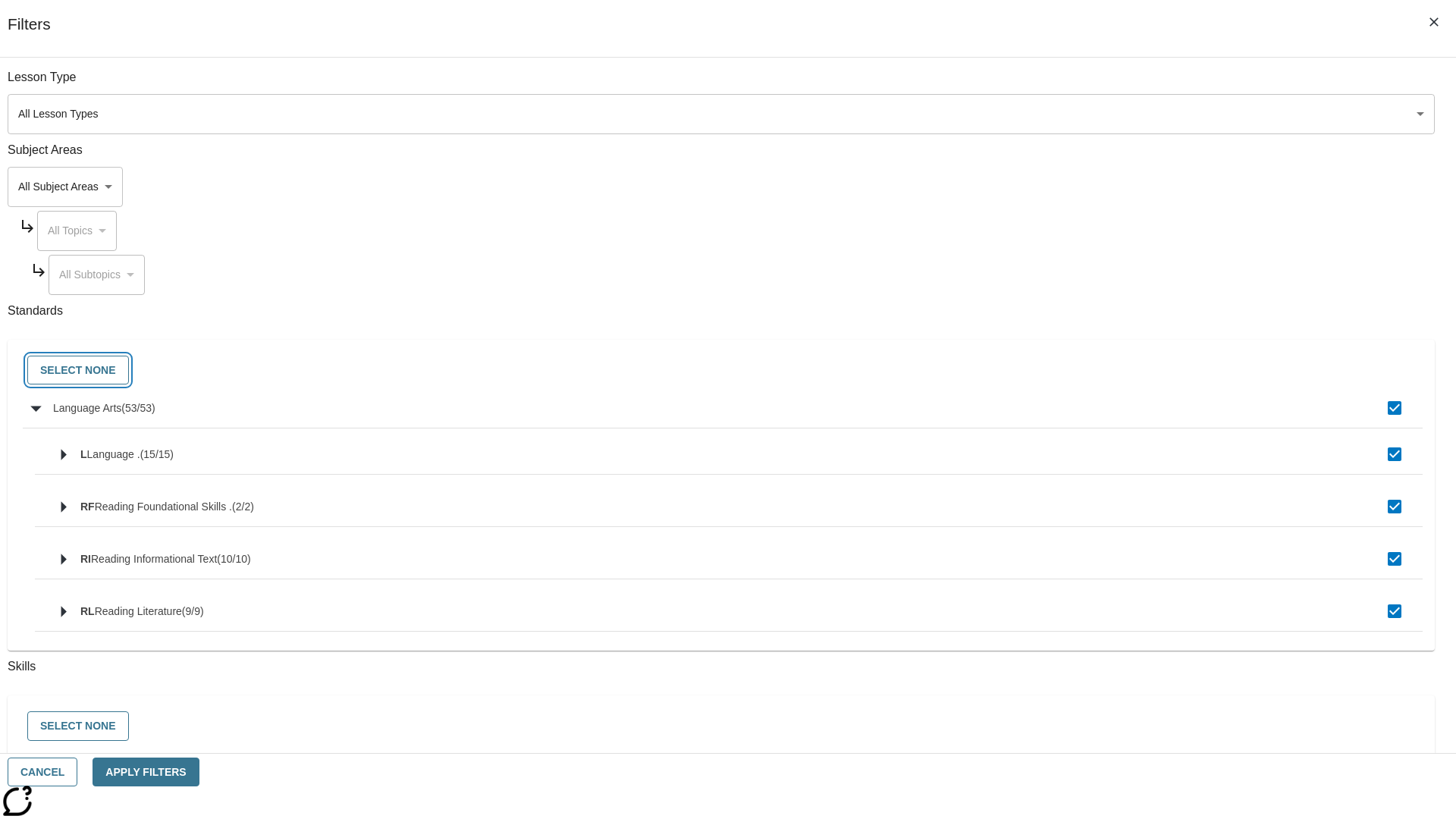
checkbox input "false"
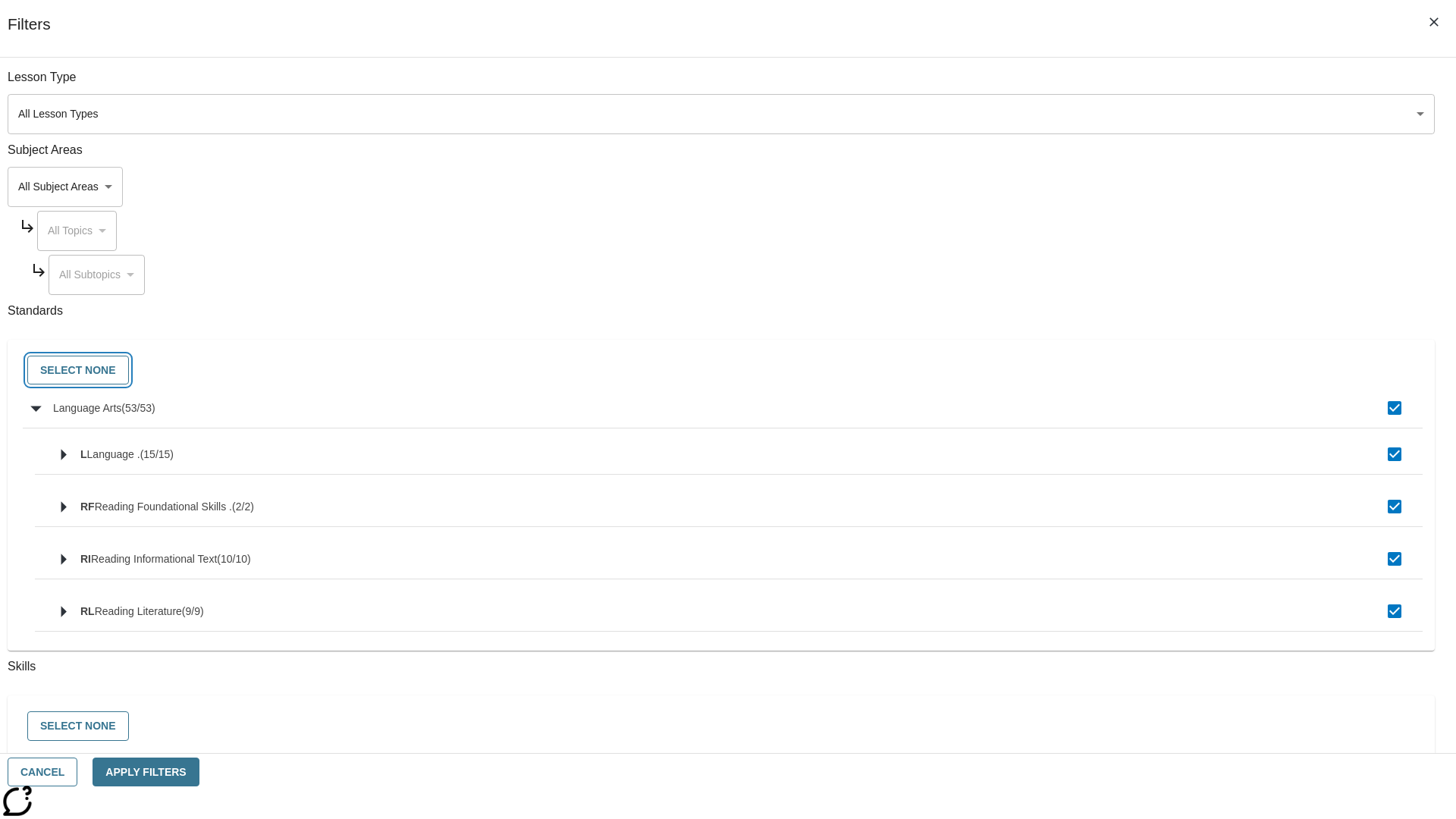
checkbox input "false"
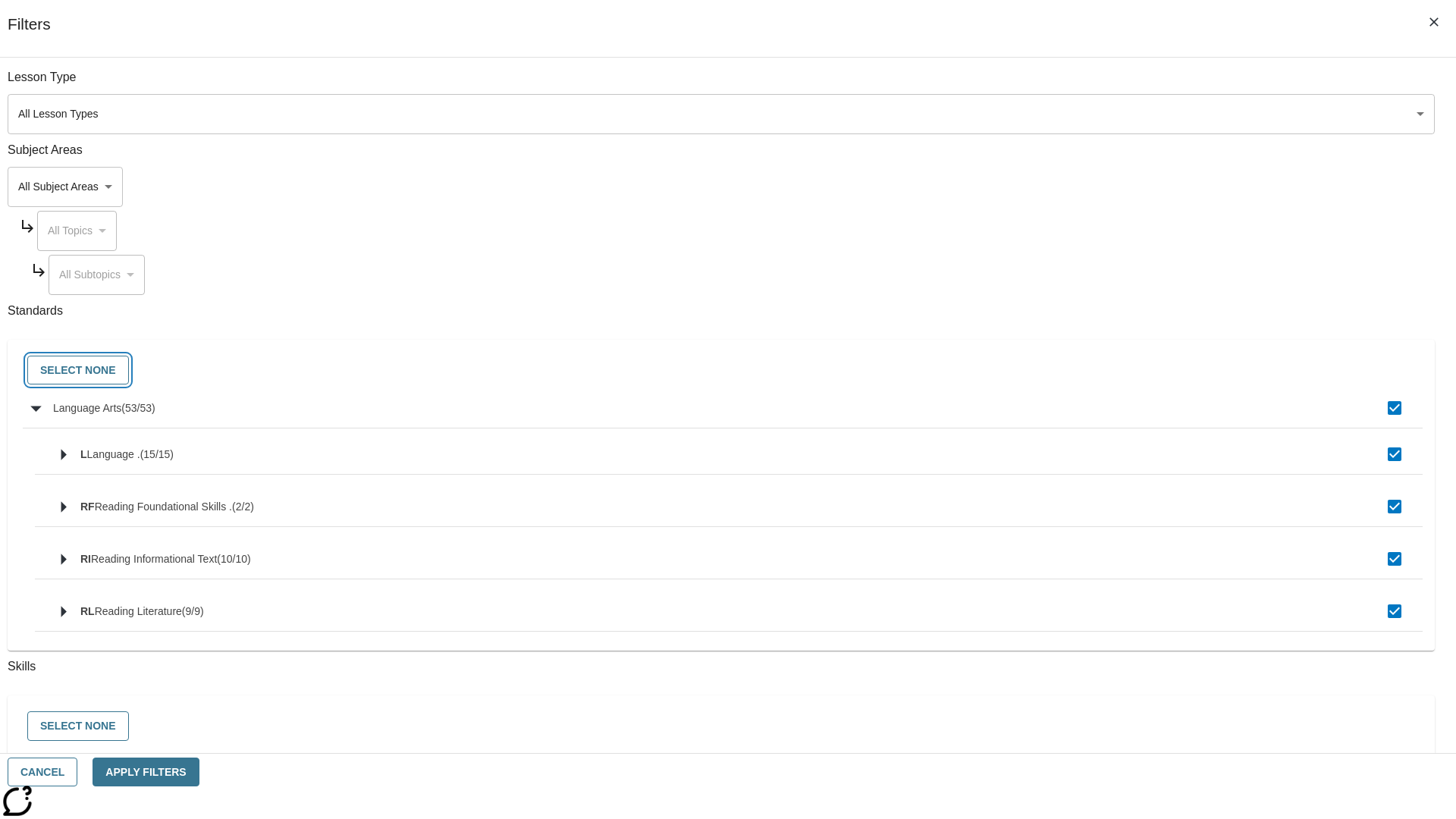
checkbox input "false"
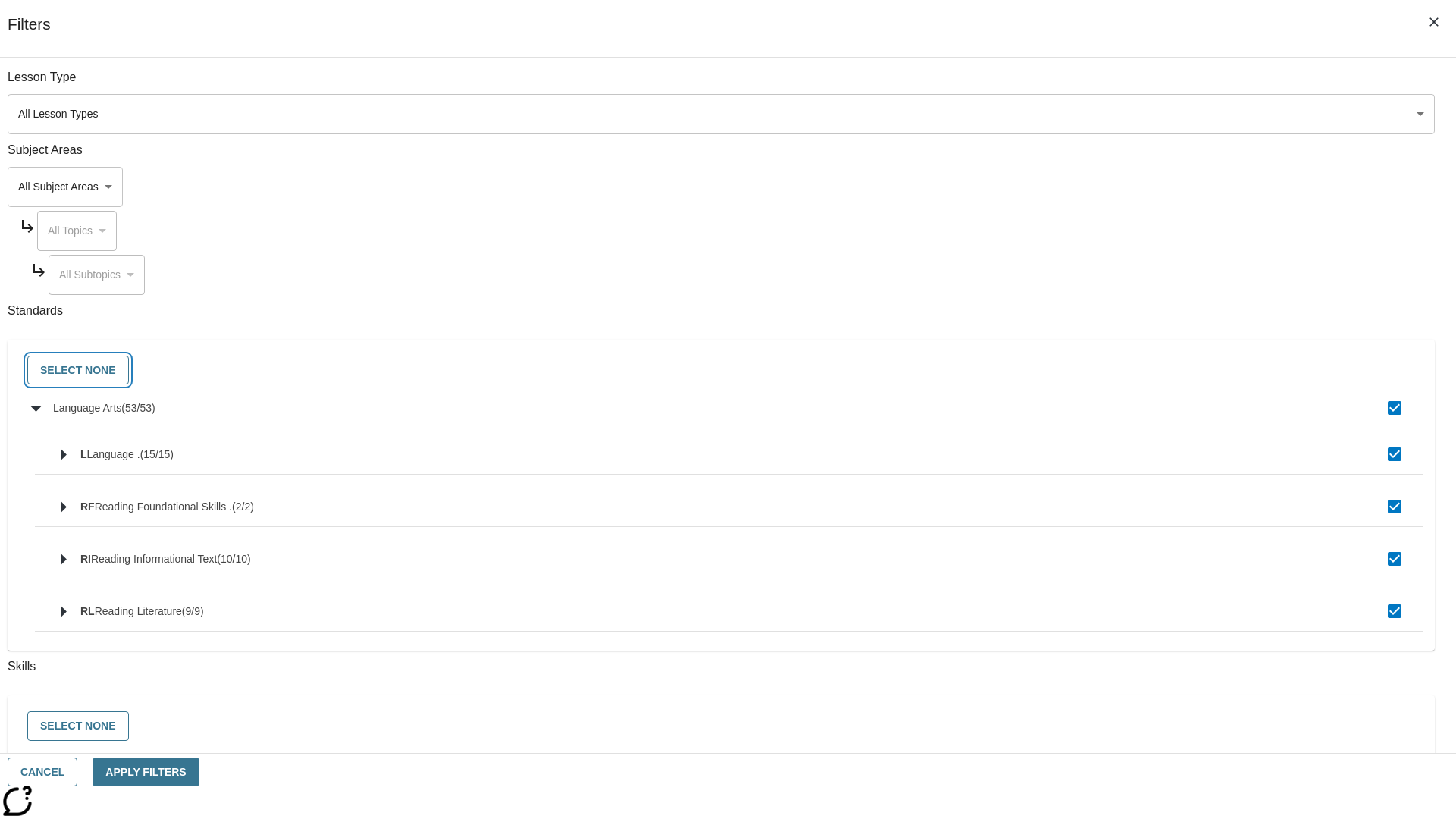
checkbox input "false"
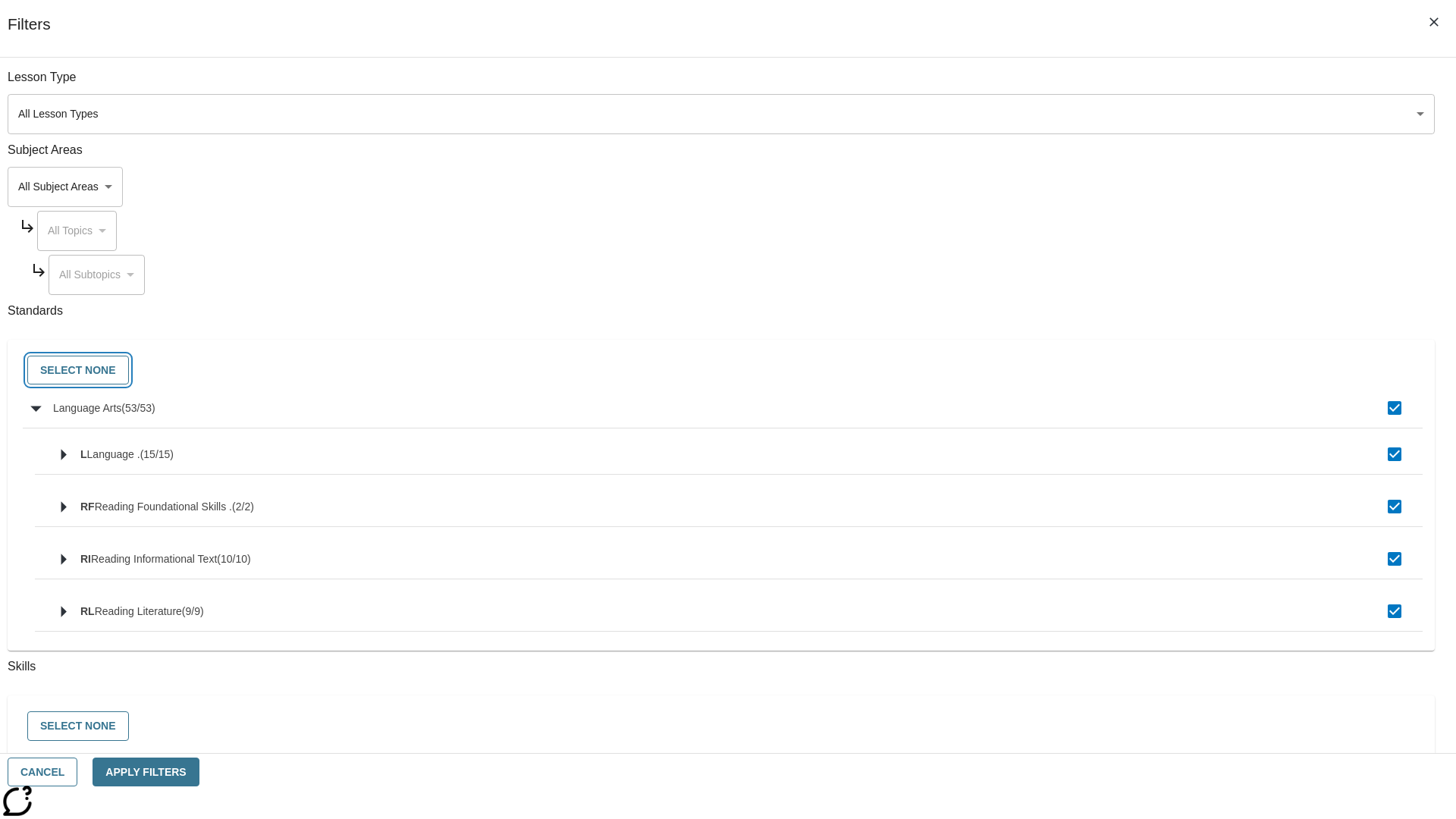
checkbox input "false"
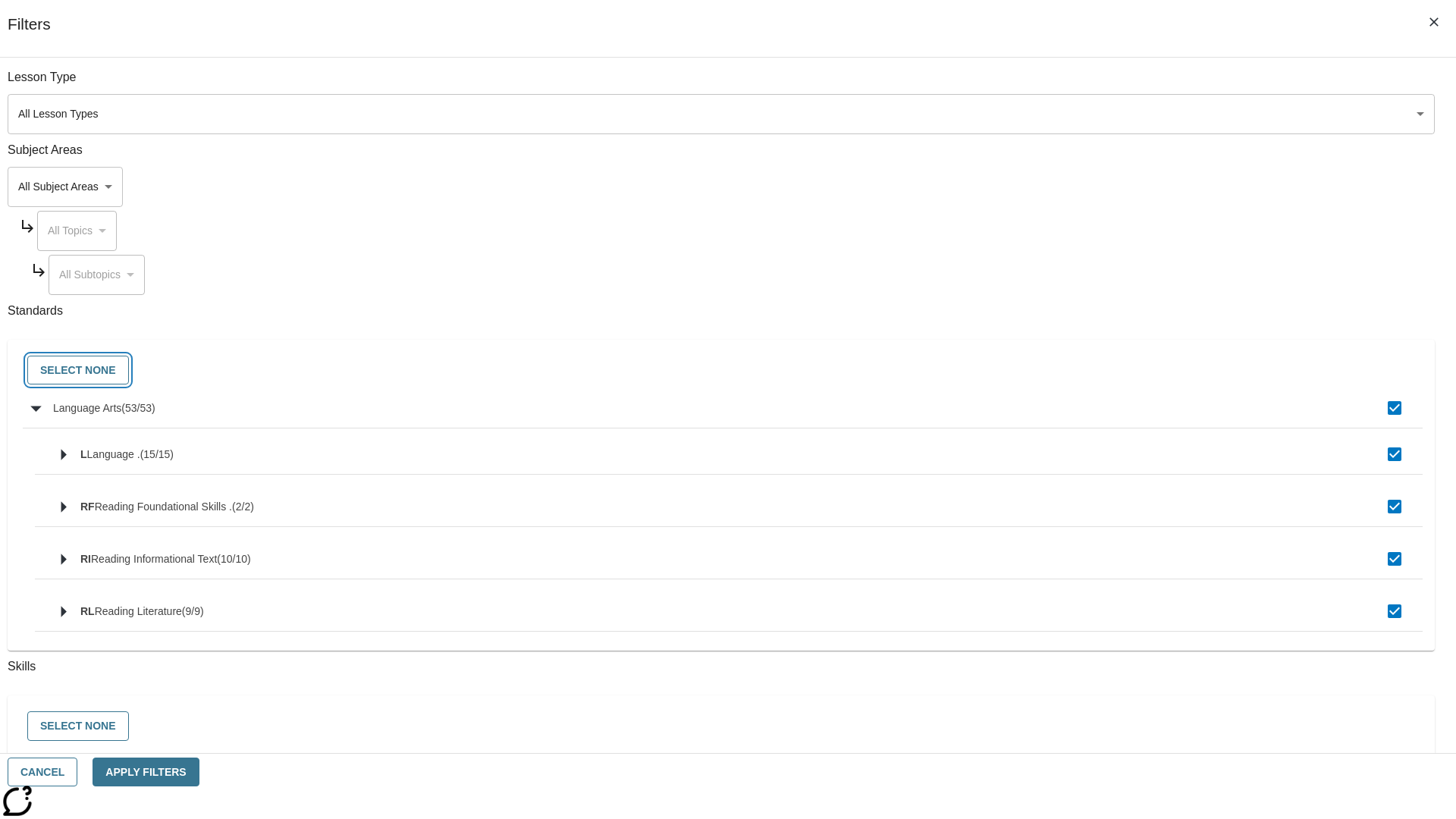
checkbox input "false"
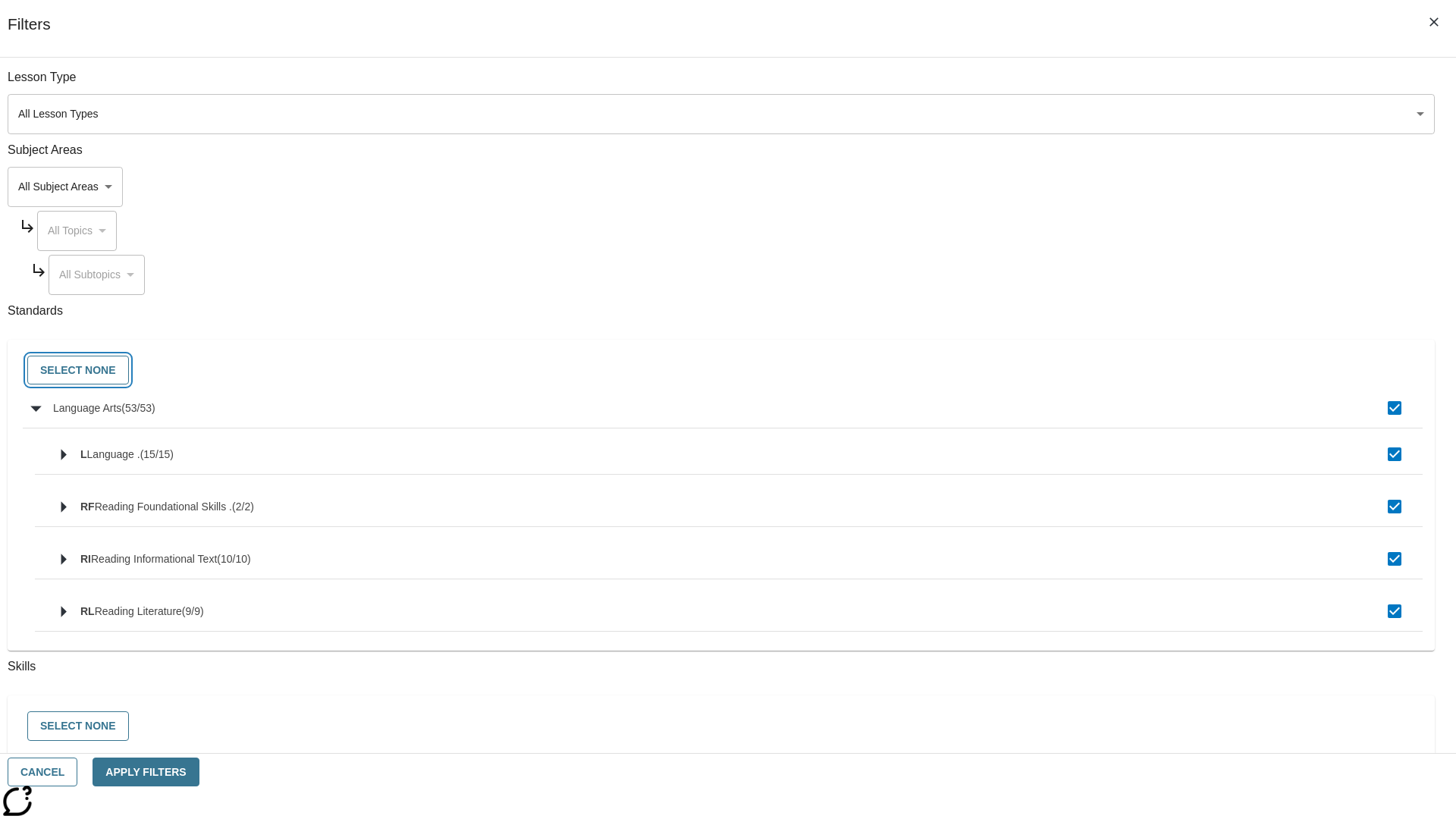
checkbox input "false"
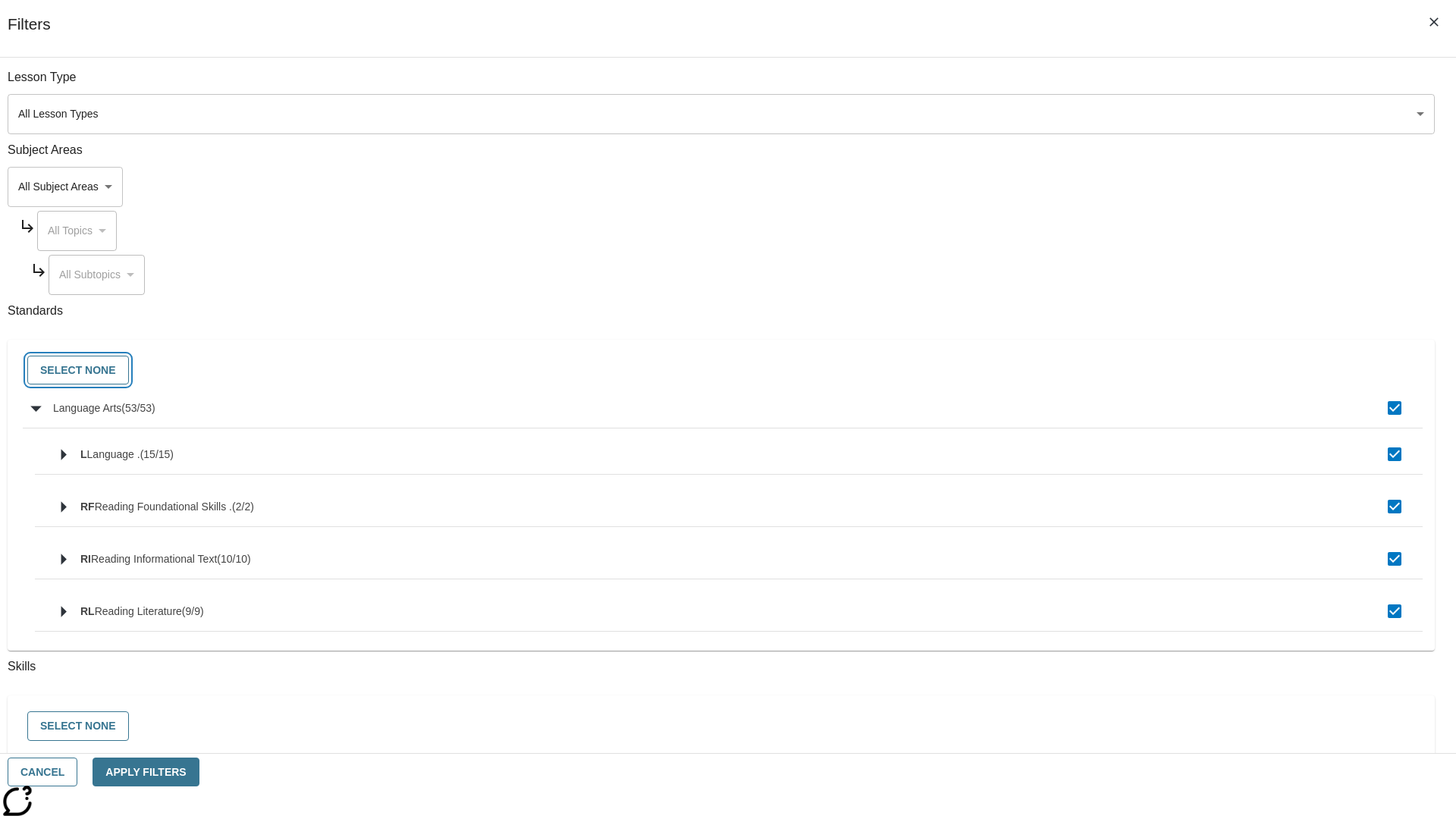
checkbox input "false"
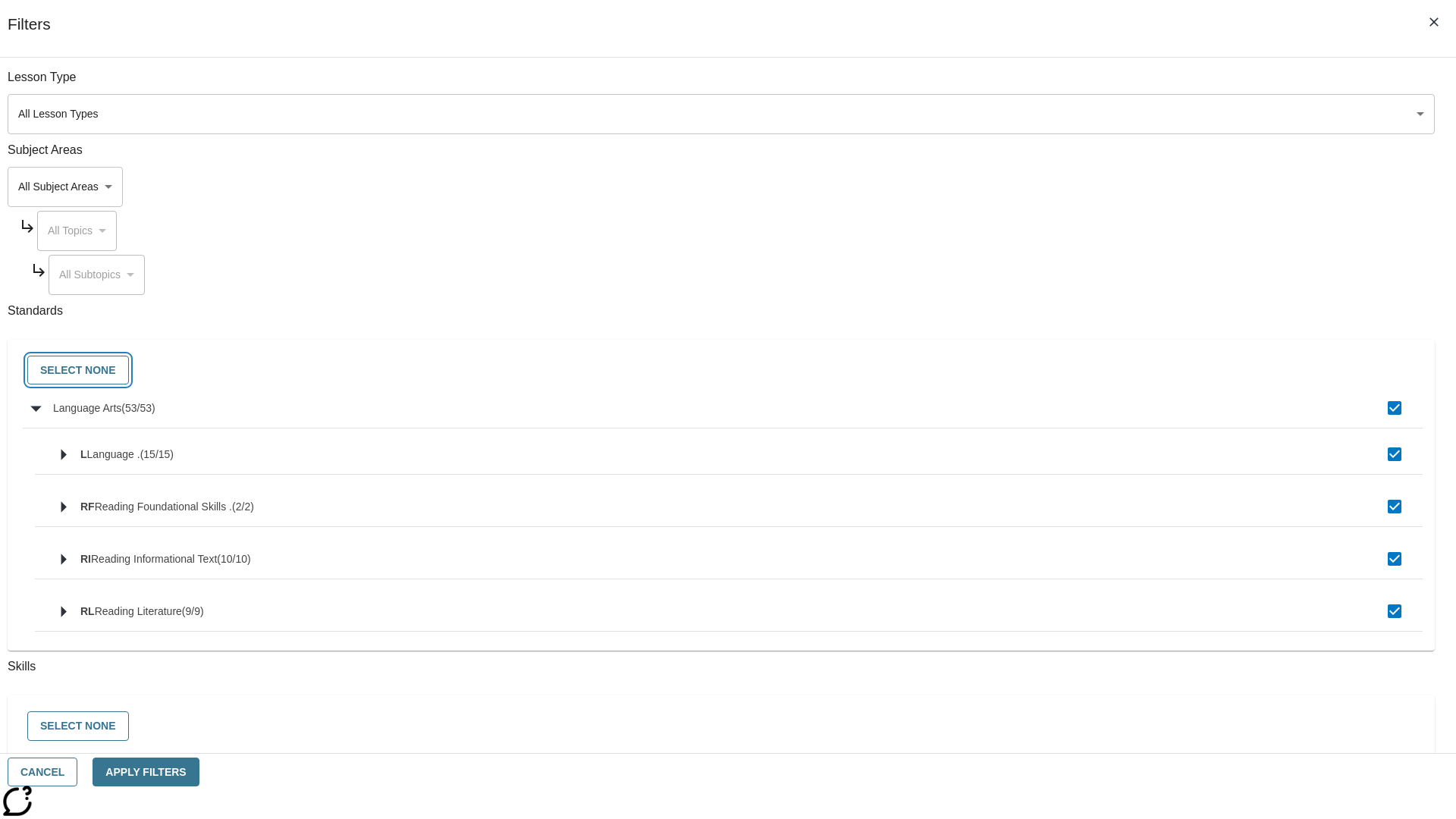
checkbox input "false"
click at [77, 772] on button "Cancel" at bounding box center [42, 772] width 70 height 30
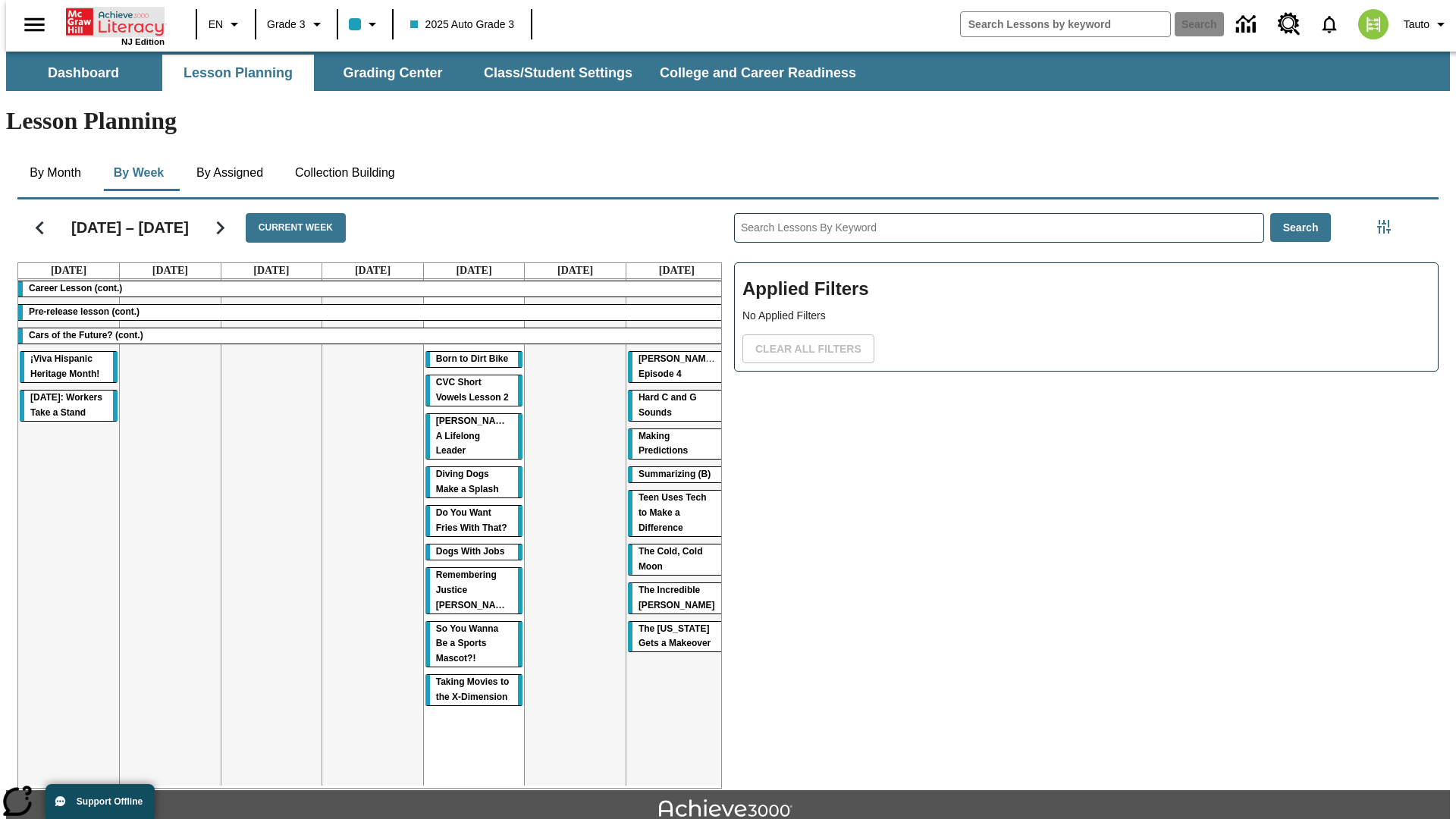
click at [109, 20] on icon "Home" at bounding box center [116, 21] width 101 height 31
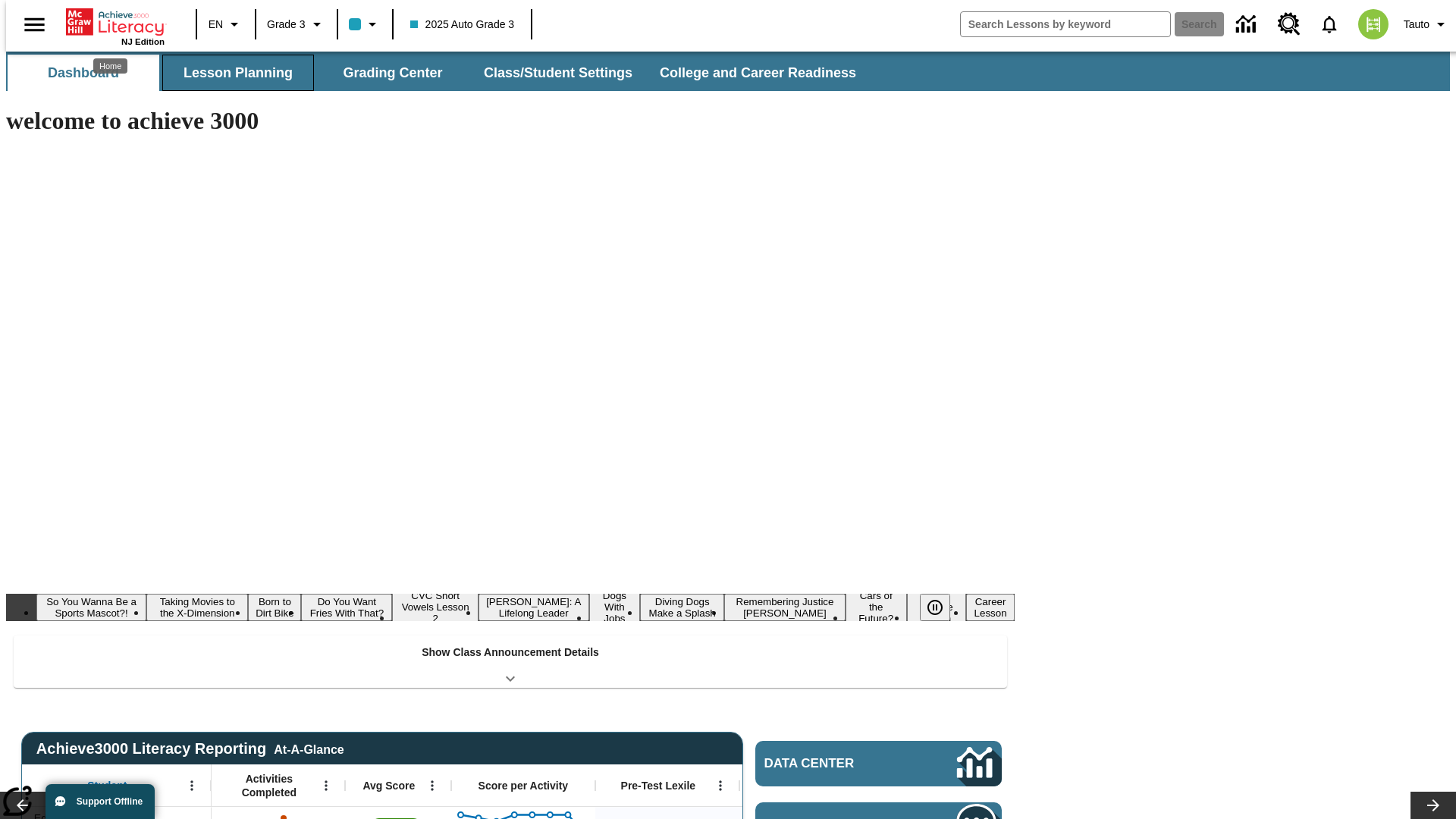
click at [232, 73] on button "Lesson Planning" at bounding box center [237, 73] width 152 height 36
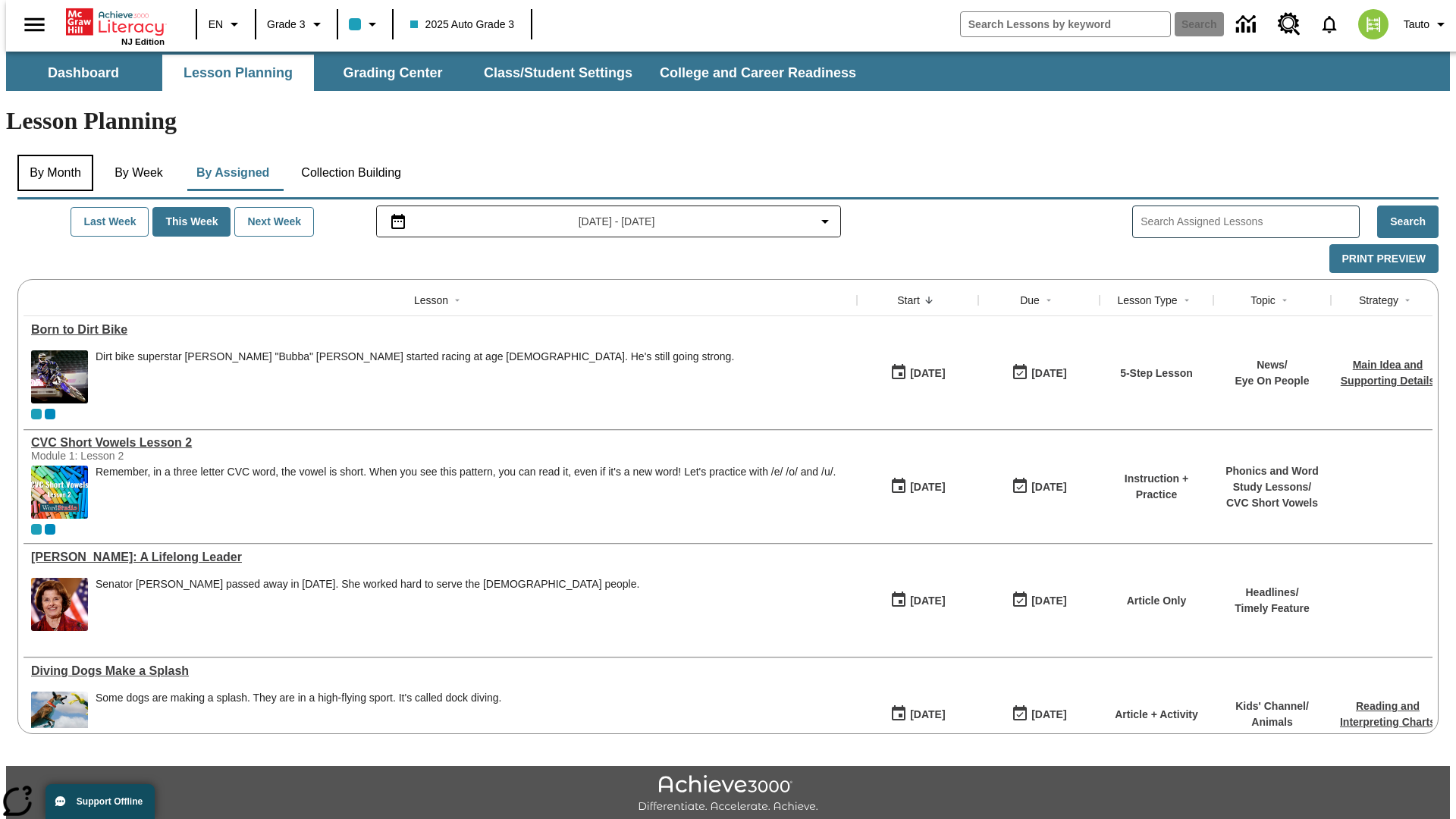
click at [51, 154] on button "By Month" at bounding box center [55, 172] width 75 height 36
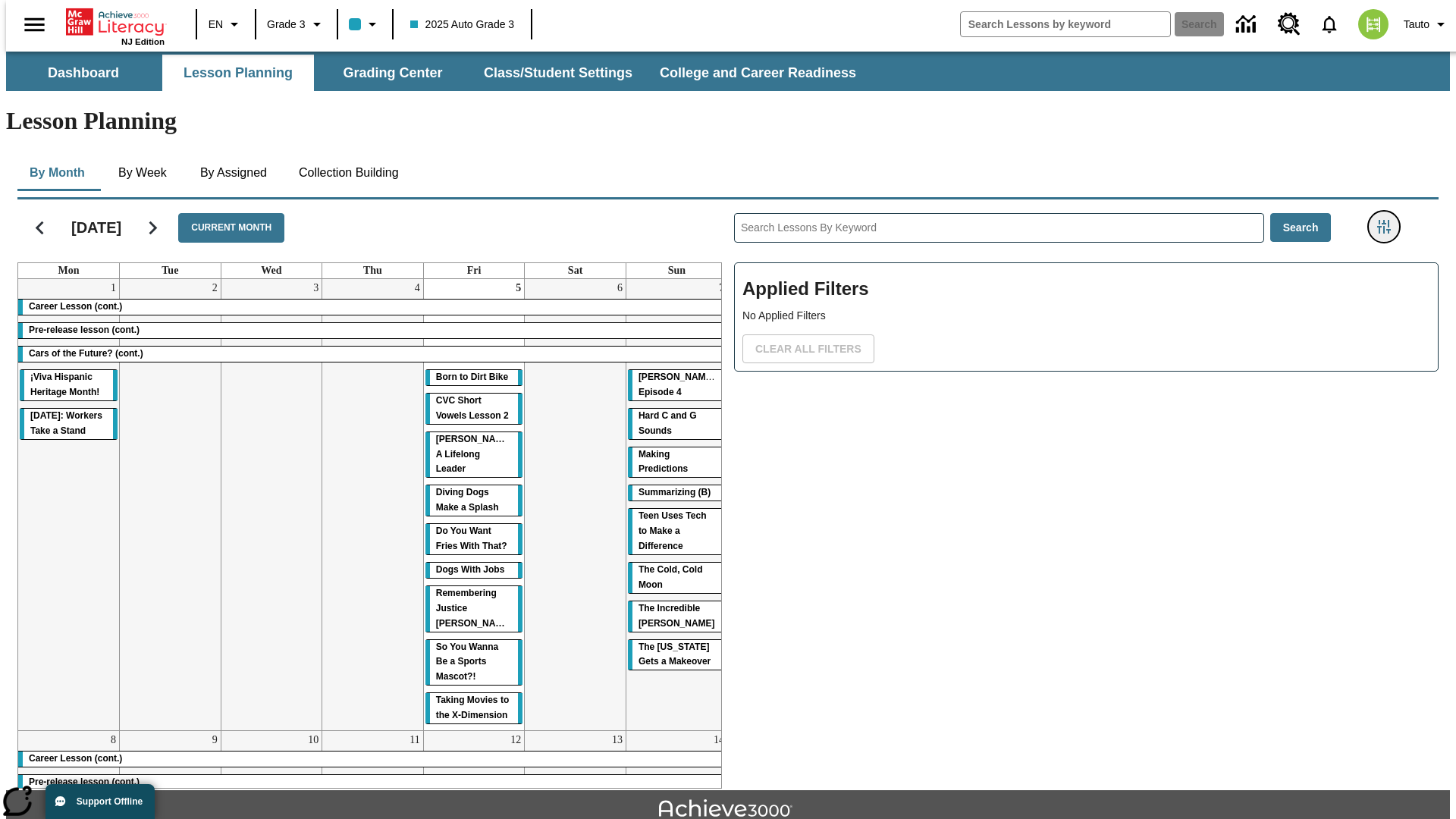
click at [1388, 220] on icon "Filters Side menu" at bounding box center [1383, 226] width 14 height 14
